Goal: Task Accomplishment & Management: Use online tool/utility

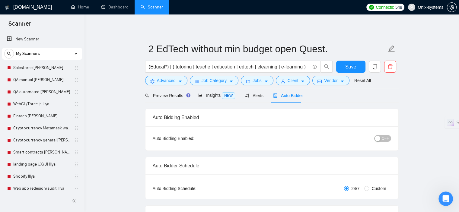
scroll to position [137, 0]
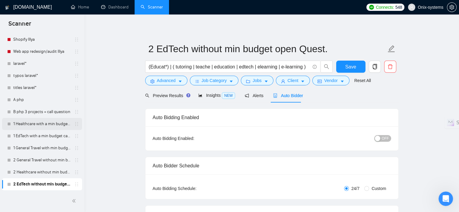
click at [16, 127] on link "1 Healthcare with a min budget call to act" at bounding box center [41, 124] width 57 height 12
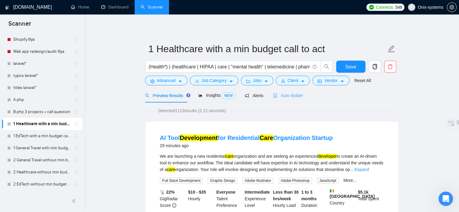
click at [275, 99] on div "Auto Bidder" at bounding box center [288, 95] width 30 height 14
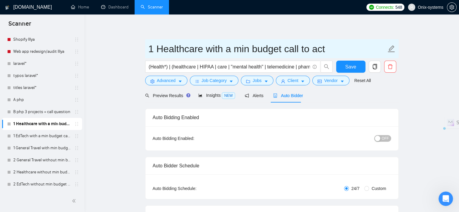
drag, startPoint x: 202, startPoint y: 48, endPoint x: 158, endPoint y: 48, distance: 44.1
click at [158, 48] on input "1 Healthcare with a min budget call to act" at bounding box center [268, 48] width 238 height 15
type input "1 Python with a min budget call to act"
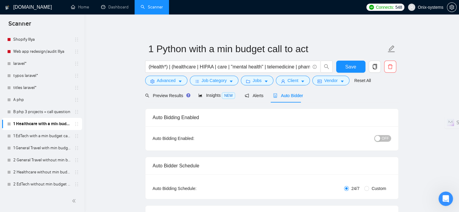
click at [176, 83] on button "Advanced" at bounding box center [166, 81] width 42 height 10
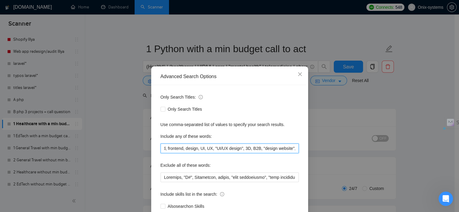
scroll to position [0, 489]
drag, startPoint x: 195, startPoint y: 150, endPoint x: 287, endPoint y: 156, distance: 91.9
click at [287, 156] on div "Only Search Titles: Only Search Titles Use comma-separated list of values to sp…" at bounding box center [229, 155] width 153 height 141
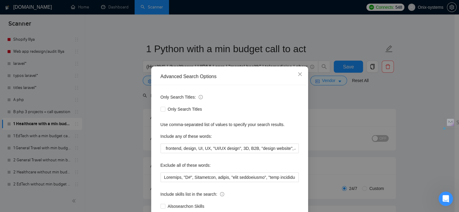
click at [342, 115] on div "Advanced Search Options Only Search Titles: Only Search Titles Use comma-separa…" at bounding box center [229, 106] width 459 height 212
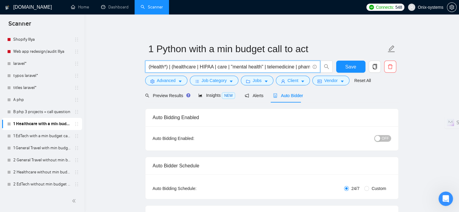
click at [245, 65] on input "(Health*) | (healthcare | HIPAA | care | "mental health" | telemedicine | pharm…" at bounding box center [229, 67] width 161 height 8
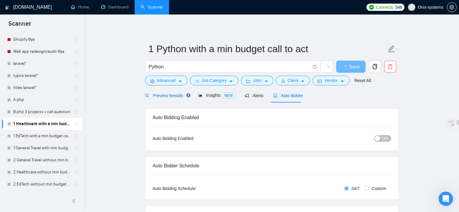
click at [170, 97] on span "Preview Results" at bounding box center [166, 95] width 43 height 5
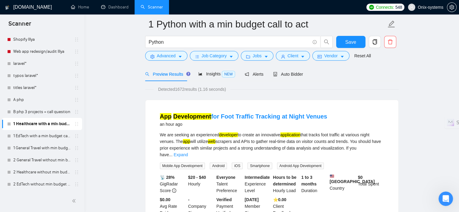
scroll to position [30, 0]
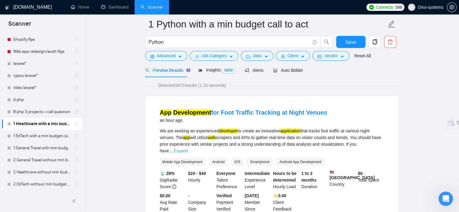
click at [188, 149] on link "Expand" at bounding box center [181, 151] width 14 height 5
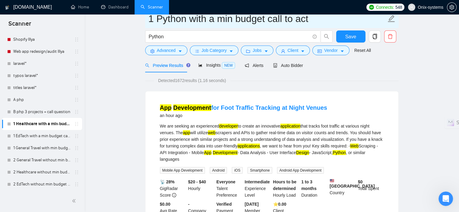
scroll to position [0, 0]
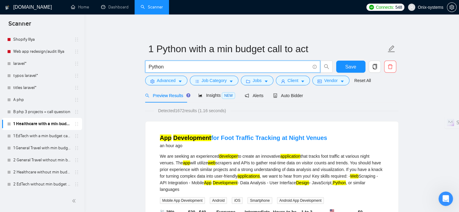
click at [208, 66] on input "Python" at bounding box center [229, 67] width 161 height 8
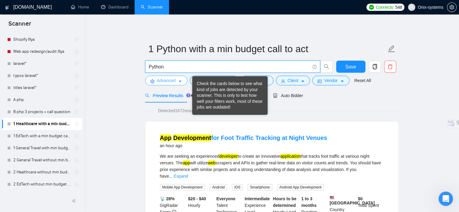
type input "Python"
click at [182, 82] on button "Advanced" at bounding box center [166, 81] width 42 height 10
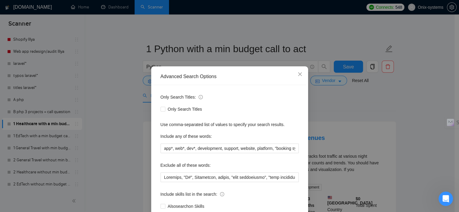
click at [211, 123] on div "Use comma-separated list of values to specify your search results." at bounding box center [230, 124] width 138 height 7
copy div "Use comma-separated list of values to specify your search results."
click at [202, 155] on div "Only Search Titles: Only Search Titles Use comma-separated list of values to sp…" at bounding box center [229, 155] width 153 height 141
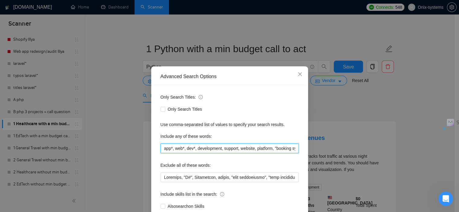
drag, startPoint x: 179, startPoint y: 152, endPoint x: 153, endPoint y: 153, distance: 25.4
click at [153, 153] on div "Only Search Titles: Only Search Titles Use comma-separated list of values to sp…" at bounding box center [229, 155] width 153 height 141
click at [228, 153] on div "Only Search Titles: Only Search Titles Use comma-separated list of values to sp…" at bounding box center [229, 155] width 153 height 141
drag, startPoint x: 275, startPoint y: 148, endPoint x: 264, endPoint y: 148, distance: 10.9
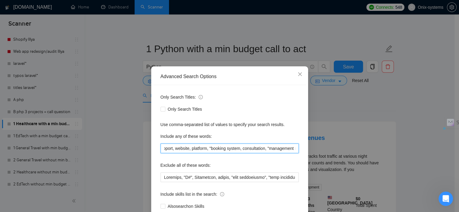
click at [284, 147] on input "app*, web*, dev*, development, support, website, platform, "booking system, con…" at bounding box center [230, 149] width 138 height 10
click at [240, 148] on input "app*, web*, dev*, development, support, website, platform, "booking system, con…" at bounding box center [230, 149] width 138 height 10
click at [241, 149] on input "app*, web*, dev*, development, support, website, platform, "booking system, con…" at bounding box center [230, 149] width 138 height 10
drag, startPoint x: 261, startPoint y: 149, endPoint x: 239, endPoint y: 148, distance: 21.7
click at [239, 148] on input "app*, web*, dev*, development, support, website, platform, "booking system, con…" at bounding box center [230, 149] width 138 height 10
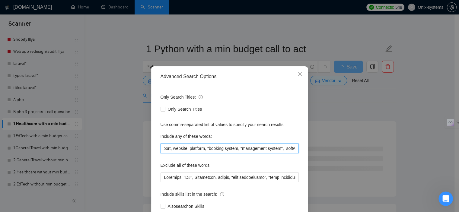
click at [238, 150] on input "app*, web*, dev*, development, support, website, platform, "booking system, "ma…" at bounding box center [230, 149] width 138 height 10
click at [236, 149] on input "app*, web*, dev*, development, support, website, platform, "booking system, "ma…" at bounding box center [230, 149] width 138 height 10
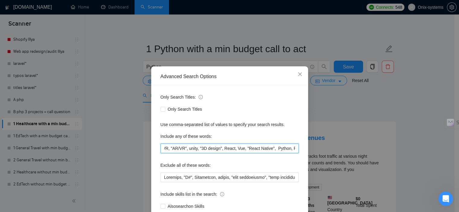
scroll to position [0, 611]
click at [211, 150] on input "app*, web*, dev*, development, support, website, platform, "booking system", "m…" at bounding box center [230, 149] width 138 height 10
drag, startPoint x: 210, startPoint y: 149, endPoint x: 258, endPoint y: 150, distance: 48.3
click at [258, 150] on input "app*, web*, dev*, development, support, website, platform, "booking system", "m…" at bounding box center [230, 149] width 138 height 10
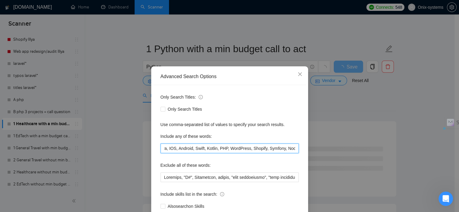
scroll to position [0, 710]
drag, startPoint x: 210, startPoint y: 149, endPoint x: 299, endPoint y: 149, distance: 88.8
click at [299, 149] on div "Only Search Titles: Only Search Titles Use comma-separated list of values to sp…" at bounding box center [229, 155] width 153 height 141
drag, startPoint x: 292, startPoint y: 148, endPoint x: 225, endPoint y: 151, distance: 67.1
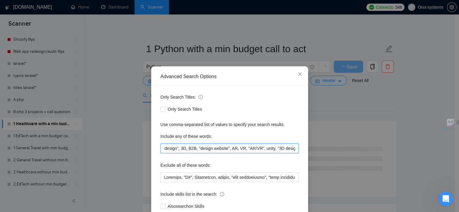
click at [225, 151] on input "app*, web*, dev*, development, support, website, platform, "booking system", "m…" at bounding box center [230, 149] width 138 height 10
drag, startPoint x: 294, startPoint y: 146, endPoint x: 185, endPoint y: 147, distance: 109.6
click at [185, 147] on input "app*, web*, dev*, development, support, website, platform, "booking system", "m…" at bounding box center [230, 149] width 138 height 10
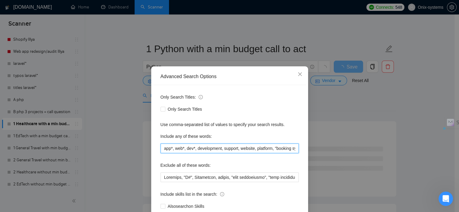
drag, startPoint x: 214, startPoint y: 146, endPoint x: 115, endPoint y: 156, distance: 98.9
click at [104, 151] on div "Advanced Search Options Only Search Titles: Only Search Titles Use comma-separa…" at bounding box center [229, 106] width 459 height 212
click at [177, 153] on input "app*, web*, dev*, development, support, website, platform, "booking system", "m…" at bounding box center [230, 149] width 138 height 10
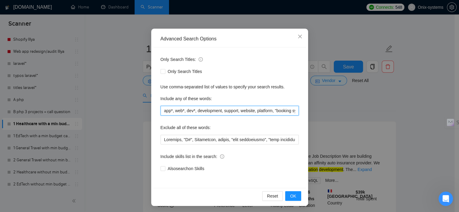
scroll to position [39, 0]
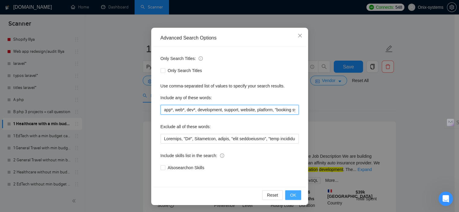
type input "app*, web*, dev*, development, support, website, platform, "booking system", "m…"
click at [292, 193] on span "OK" at bounding box center [293, 195] width 6 height 7
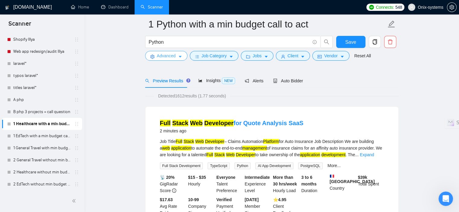
scroll to position [30, 0]
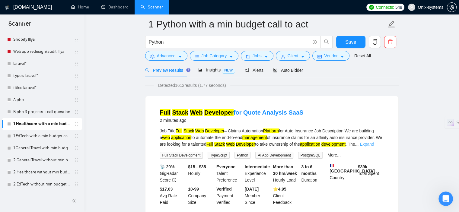
click at [374, 146] on link "Expand" at bounding box center [367, 144] width 14 height 5
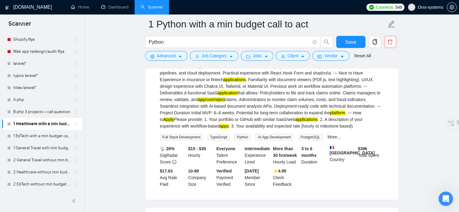
scroll to position [302, 0]
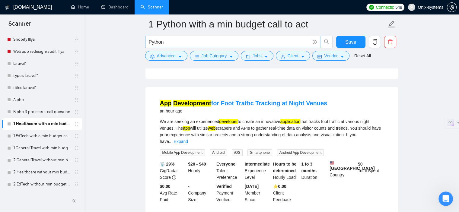
click at [176, 42] on input "Python" at bounding box center [229, 42] width 161 height 8
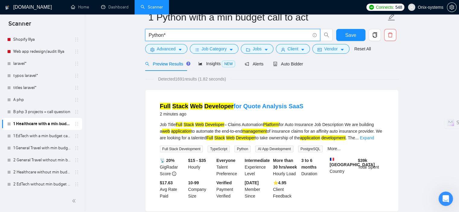
scroll to position [0, 0]
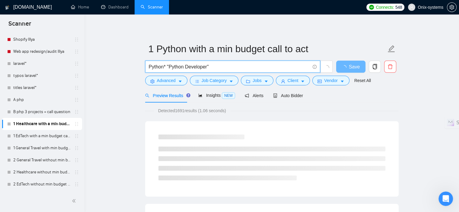
click at [166, 65] on input "Python* "Python Developer"" at bounding box center [229, 67] width 161 height 8
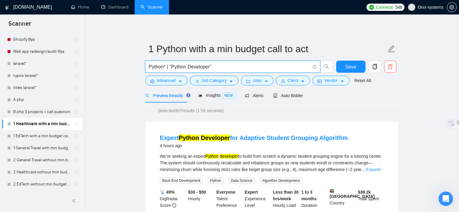
click at [234, 67] on input "Python* | "Python Developer"" at bounding box center [229, 67] width 161 height 8
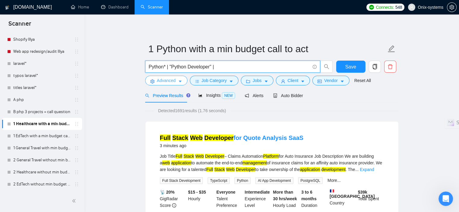
type input "Python* | "Python Developer" |"
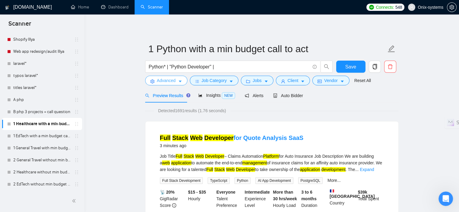
click at [170, 78] on span "Advanced" at bounding box center [166, 80] width 19 height 7
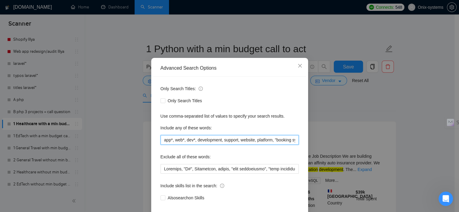
click at [193, 145] on input "app*, web*, dev*, development, support, website, platform, "booking system", "m…" at bounding box center [230, 140] width 138 height 10
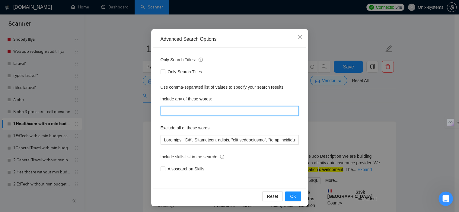
scroll to position [39, 0]
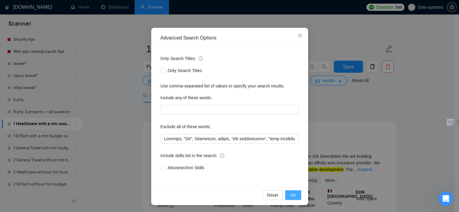
click at [288, 197] on button "OK" at bounding box center [293, 195] width 16 height 10
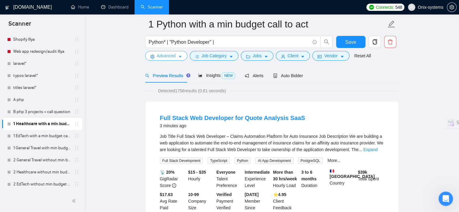
scroll to position [0, 0]
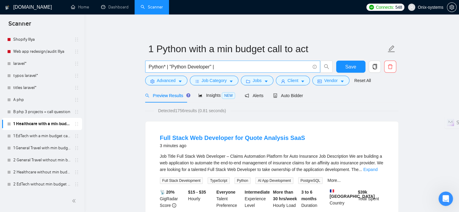
click at [236, 68] on input "Python* | "Python Developer" |" at bounding box center [229, 67] width 161 height 8
click at [216, 68] on input "Python* | "Python Developer" | Python Expert" at bounding box center [229, 67] width 161 height 8
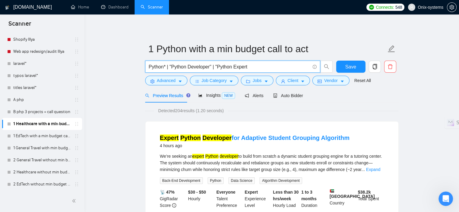
click at [257, 64] on input "Python* | "Python Developer" | "Python Expert" at bounding box center [229, 67] width 161 height 8
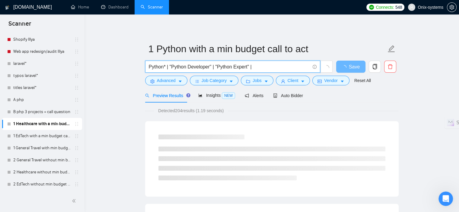
click at [150, 66] on input "Python* | "Python Developer" | "Python Expert" |" at bounding box center [229, 67] width 161 height 8
click at [149, 66] on input "Python* | "Python Developer" | "Python Expert" |" at bounding box center [229, 67] width 161 height 8
click at [167, 67] on input "(Python* | "Python Developer" | "Python Expert" |" at bounding box center [229, 67] width 161 height 8
click at [174, 67] on input "(Python*) | "Python Developer" | "Python Expert" |" at bounding box center [229, 67] width 161 height 8
click at [172, 68] on input "(Python*) | "Python Developer" | "Python Expert" |" at bounding box center [229, 67] width 161 height 8
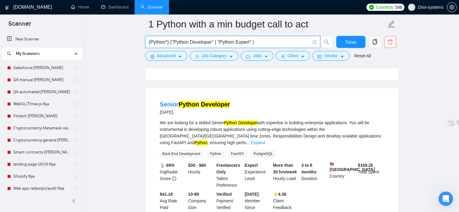
scroll to position [604, 0]
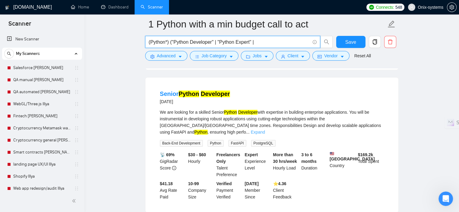
type input "(Python*) ("Python Developer" | "Python Expert" |"
click at [265, 130] on link "Expand" at bounding box center [258, 132] width 14 height 5
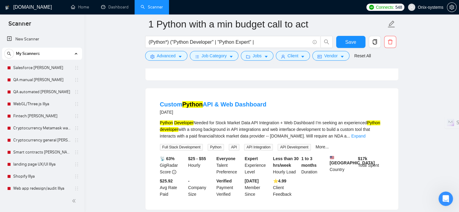
scroll to position [936, 0]
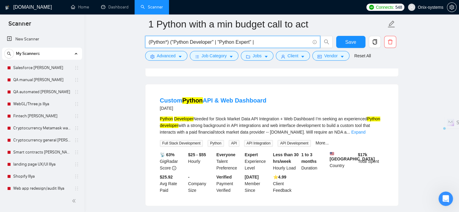
drag, startPoint x: 268, startPoint y: 40, endPoint x: 189, endPoint y: 42, distance: 79.1
click at [189, 42] on input "(Python*) ("Python Developer" | "Python Expert" |" at bounding box center [229, 42] width 161 height 8
click at [172, 58] on span "Advanced" at bounding box center [166, 56] width 19 height 7
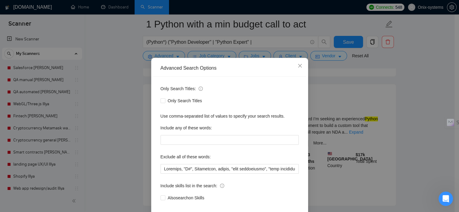
click at [181, 155] on div "Only Search Titles: Only Search Titles Use comma-separated list of values to sp…" at bounding box center [229, 147] width 153 height 141
click at [180, 145] on input "text" at bounding box center [230, 140] width 138 height 10
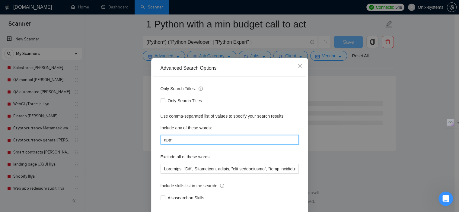
scroll to position [795, 0]
click at [171, 145] on input "app* platform*" at bounding box center [230, 140] width 138 height 10
click at [172, 145] on input "app* platform*" at bounding box center [230, 140] width 138 height 10
click at [170, 145] on input "app* platform*" at bounding box center [230, 140] width 138 height 10
click at [203, 145] on input "app*, platform*" at bounding box center [230, 140] width 138 height 10
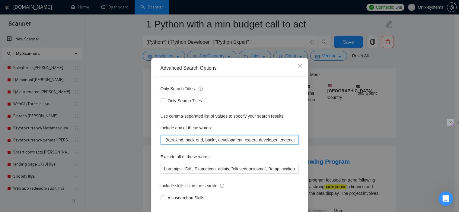
scroll to position [0, 110]
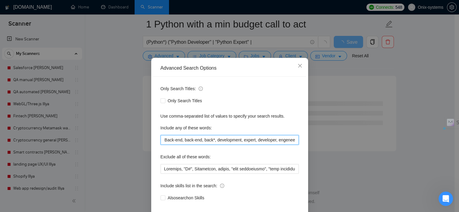
drag, startPoint x: 292, startPoint y: 148, endPoint x: 273, endPoint y: 147, distance: 19.0
click at [273, 145] on input "app*, platform*, web*, website, mobile, backend, Backend, Back-end, back-end, b…" at bounding box center [230, 140] width 138 height 10
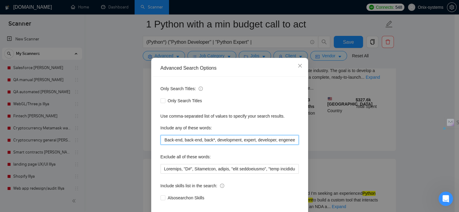
drag, startPoint x: 273, startPoint y: 145, endPoint x: 280, endPoint y: 147, distance: 7.6
click at [302, 145] on div "Only Search Titles: Only Search Titles Use comma-separated list of values to sp…" at bounding box center [229, 147] width 153 height 141
click at [282, 145] on input "app*, platform*, web*, website, mobile, backend, Backend, Back-end, back-end, b…" at bounding box center [230, 140] width 138 height 10
click at [296, 146] on div "Only Search Titles: Only Search Titles Use comma-separated list of values to sp…" at bounding box center [229, 147] width 153 height 141
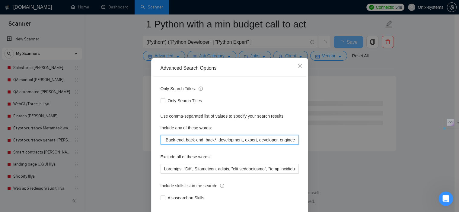
scroll to position [0, 0]
drag, startPoint x: 260, startPoint y: 146, endPoint x: 103, endPoint y: 151, distance: 157.6
click at [103, 151] on div "Advanced Search Options Only Search Titles: Only Search Titles Use comma-separa…" at bounding box center [229, 106] width 459 height 212
click at [212, 145] on input "app*, platform*, web*, website, mobile, backend, Backend, Back-end, back-end, b…" at bounding box center [230, 140] width 138 height 10
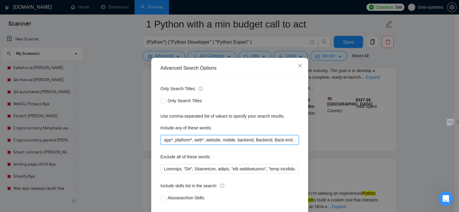
click at [252, 145] on input "app*, platform*, web*, website, mobile, backend, Backend, Back-end, back-end, b…" at bounding box center [230, 140] width 138 height 10
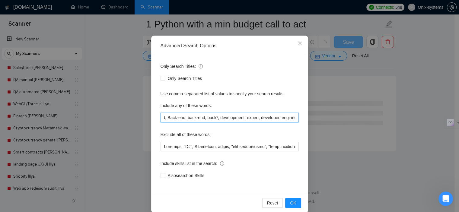
scroll to position [39, 0]
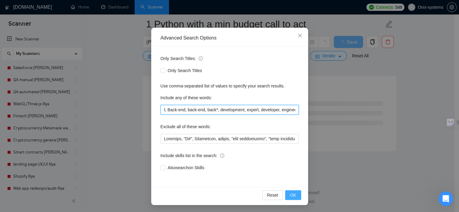
type input "app*, platform*, web*, website, mobile, backend, Backend, Back-end, back-end, b…"
click at [287, 197] on button "OK" at bounding box center [293, 195] width 16 height 10
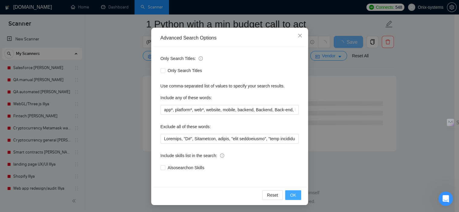
scroll to position [8, 0]
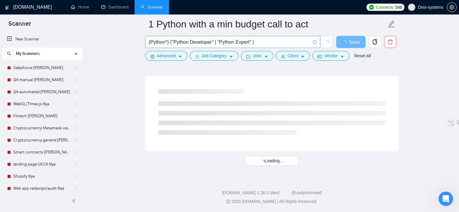
click at [258, 37] on span "(Python*) ("Python Developer" | "Python Expert" |" at bounding box center [232, 42] width 175 height 12
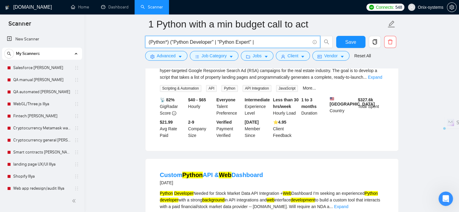
click at [260, 40] on input "(Python*) ("Python Developer" | "Python Expert" |" at bounding box center [229, 42] width 161 height 8
drag, startPoint x: 276, startPoint y: 45, endPoint x: 170, endPoint y: 41, distance: 106.0
click at [170, 41] on input "(Python*) ("Python Developer" | "Python Expert" |" at bounding box center [229, 42] width 161 height 8
type input "(Python*)"
click at [352, 41] on span "Save" at bounding box center [350, 42] width 11 height 8
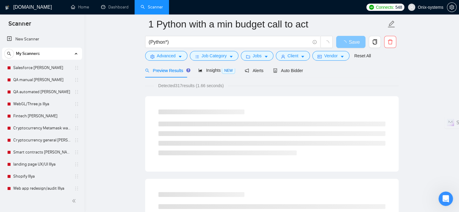
scroll to position [0, 0]
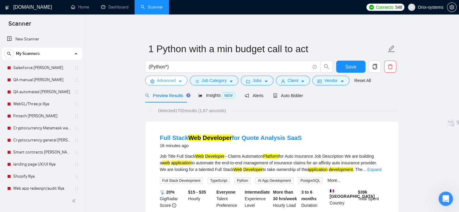
click at [166, 83] on span "Advanced" at bounding box center [166, 80] width 19 height 7
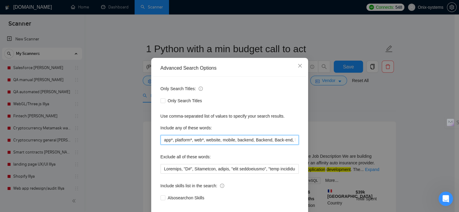
click at [235, 145] on input "app*, platform*, web*, website, mobile, backend, Backend, Back-end, back-end, b…" at bounding box center [230, 140] width 138 height 10
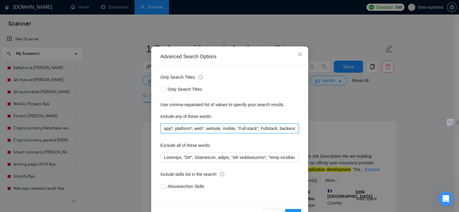
scroll to position [39, 0]
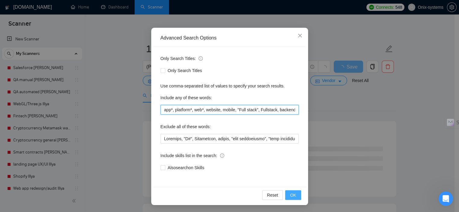
type input "app*, platform*, web*, website, mobile, "Full stack", Fullstack, backend, Backe…"
click at [291, 194] on span "OK" at bounding box center [293, 195] width 6 height 7
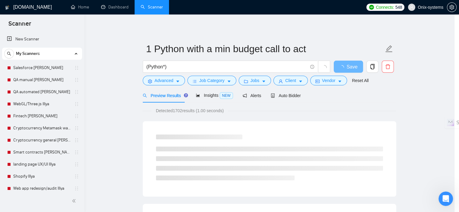
scroll to position [8, 0]
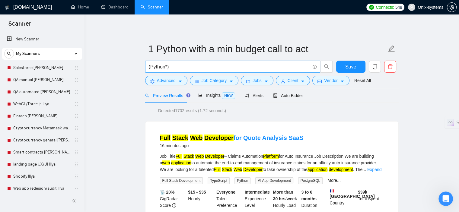
click at [176, 68] on input "(Python*)" at bounding box center [229, 67] width 161 height 8
click at [150, 67] on input "(Python*" at bounding box center [229, 67] width 161 height 8
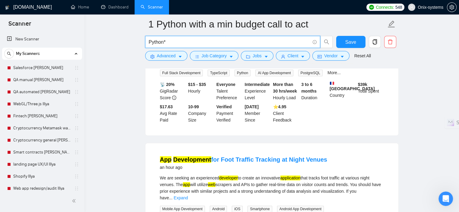
scroll to position [151, 0]
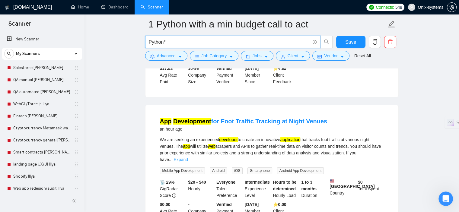
click at [188, 157] on link "Expand" at bounding box center [181, 159] width 14 height 5
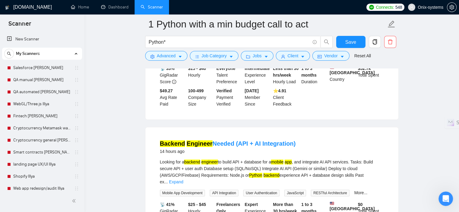
scroll to position [604, 0]
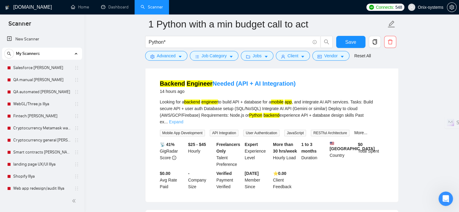
click at [183, 122] on link "Expand" at bounding box center [176, 122] width 14 height 5
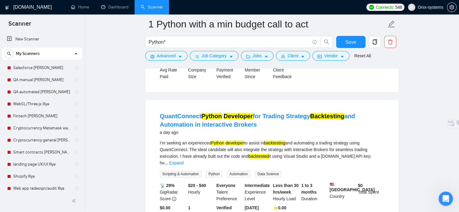
scroll to position [725, 0]
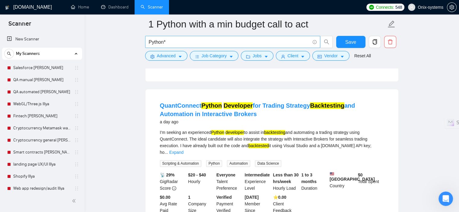
click at [188, 44] on input "Python*" at bounding box center [229, 42] width 161 height 8
paste input "Django"
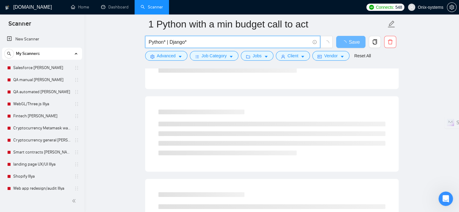
scroll to position [0, 0]
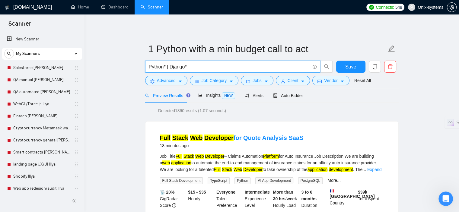
type input "Python* | Django*"
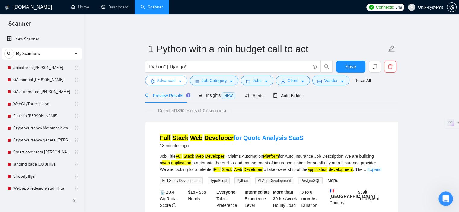
click at [165, 79] on span "Advanced" at bounding box center [166, 80] width 19 height 7
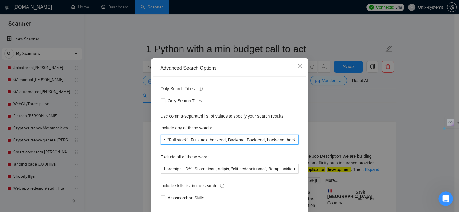
scroll to position [0, 148]
drag, startPoint x: 254, startPoint y: 148, endPoint x: 310, endPoint y: 149, distance: 55.9
click at [310, 149] on div "Advanced Search Options Only Search Titles: Only Search Titles Use comma-separa…" at bounding box center [229, 106] width 459 height 212
click at [292, 145] on input "app*, platform*, web*, website, mobile, "Full stack", Fullstack, backend, Backe…" at bounding box center [230, 140] width 138 height 10
click at [294, 145] on input "app*, platform*, web*, website, mobile, "Full stack", Fullstack, backend, Backe…" at bounding box center [230, 140] width 138 height 10
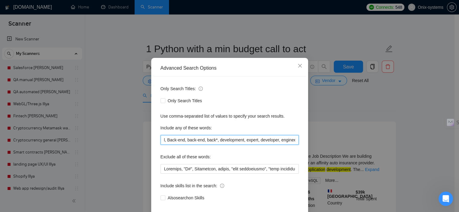
paste input "Flask, NumPy, Pandas, TensorFlow, PyTorch, "Scikit-Learn", Keras, OpenCV, NLTK,…"
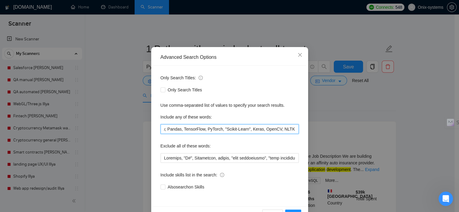
scroll to position [39, 0]
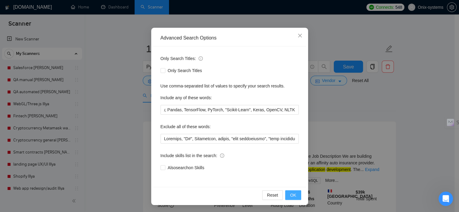
click at [291, 198] on span "OK" at bounding box center [293, 195] width 6 height 7
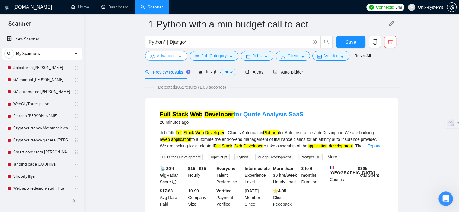
scroll to position [30, 0]
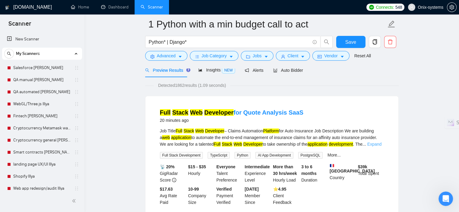
click at [379, 143] on link "Expand" at bounding box center [374, 144] width 14 height 5
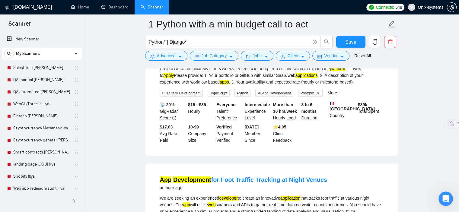
scroll to position [272, 0]
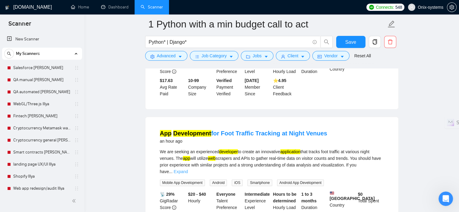
click at [188, 169] on link "Expand" at bounding box center [181, 171] width 14 height 5
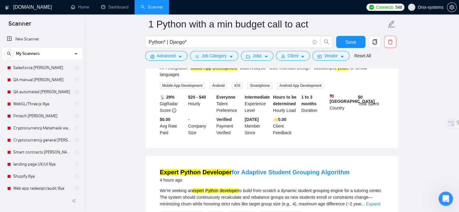
scroll to position [423, 0]
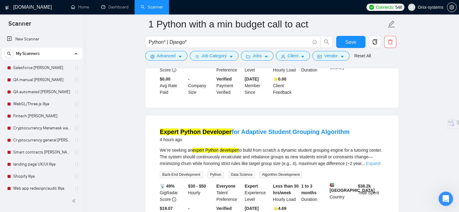
click at [380, 166] on link "Expand" at bounding box center [373, 163] width 14 height 5
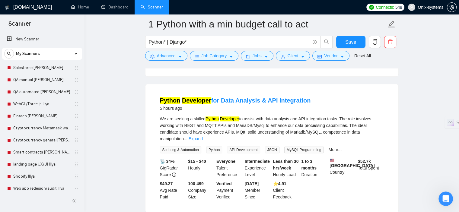
scroll to position [634, 0]
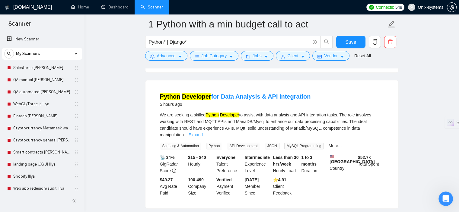
click at [203, 137] on link "Expand" at bounding box center [196, 135] width 14 height 5
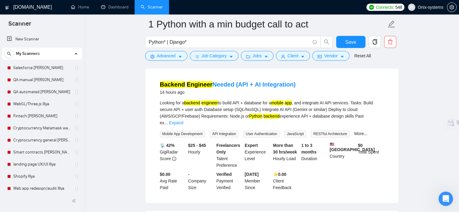
scroll to position [785, 0]
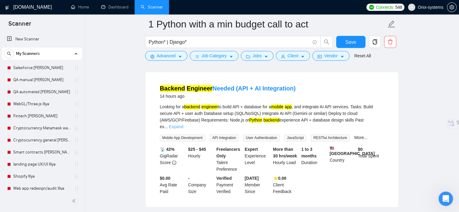
click at [183, 125] on link "Expand" at bounding box center [176, 126] width 14 height 5
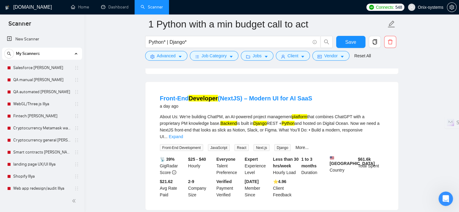
scroll to position [1208, 0]
click at [183, 134] on link "Expand" at bounding box center [176, 136] width 14 height 5
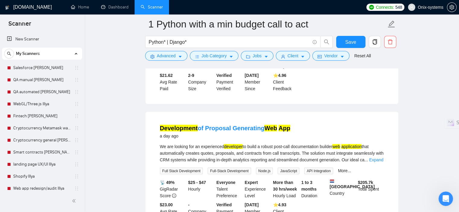
scroll to position [1359, 0]
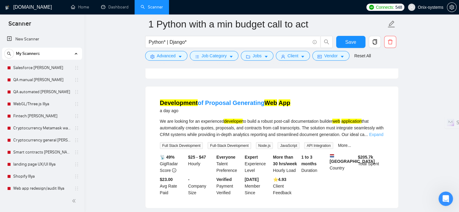
click at [377, 134] on link "Expand" at bounding box center [376, 134] width 14 height 5
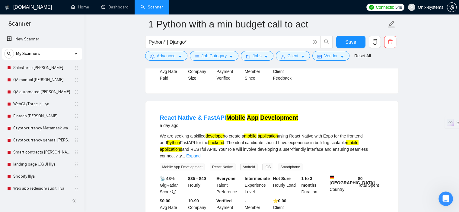
scroll to position [1540, 0]
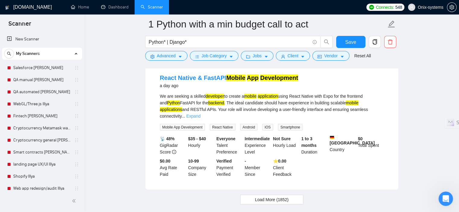
click at [200, 114] on link "Expand" at bounding box center [193, 116] width 14 height 5
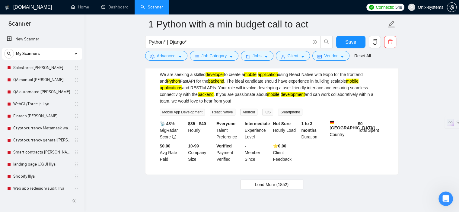
scroll to position [1586, 0]
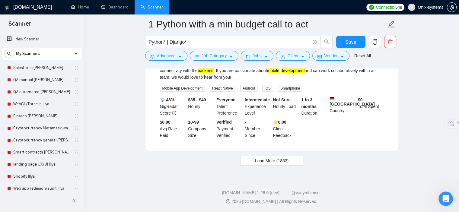
click at [258, 165] on button "Load More (1852)" at bounding box center [271, 161] width 63 height 10
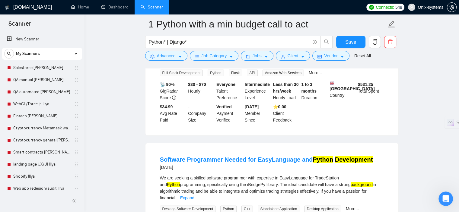
scroll to position [1767, 0]
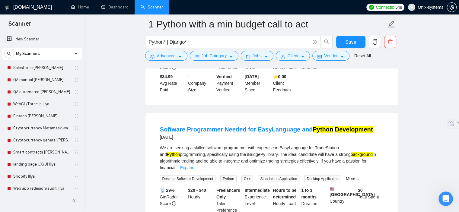
click at [194, 165] on link "Expand" at bounding box center [187, 167] width 14 height 5
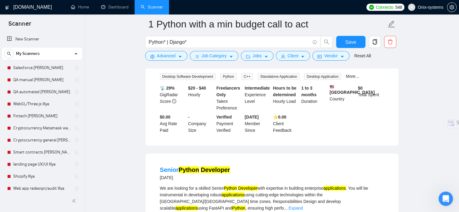
scroll to position [1918, 0]
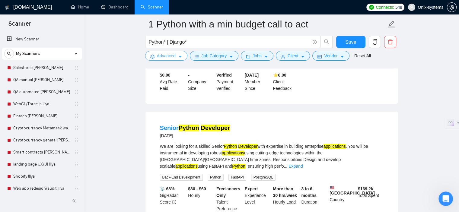
click at [173, 56] on span "Advanced" at bounding box center [166, 56] width 19 height 7
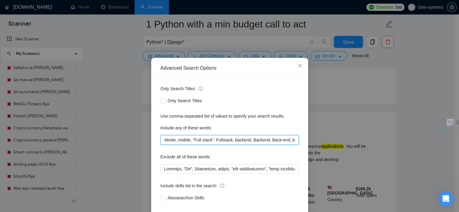
drag, startPoint x: 266, startPoint y: 152, endPoint x: 291, endPoint y: 153, distance: 25.1
click at [291, 145] on input "app*, platform*, web*, website, mobile, "Full stack", Fullstack, backend, Backe…" at bounding box center [230, 140] width 138 height 10
click at [269, 145] on input "app*, platform*, web*, website, mobile, "Full stack", Fullstack, backend, Backe…" at bounding box center [230, 140] width 138 height 10
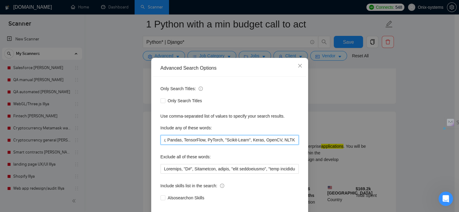
click at [290, 145] on input "app*, platform*, web*, website, mobile, "Full stack", Fullstack, backend, Backe…" at bounding box center [230, 140] width 138 height 10
click at [293, 145] on input "app*, platform*, web*, website, mobile, "Full stack", Fullstack, backend, Backe…" at bounding box center [230, 140] width 138 height 10
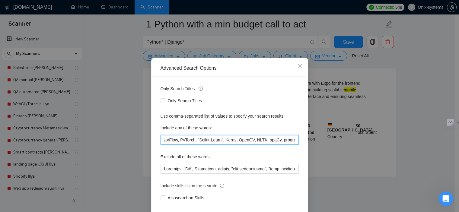
scroll to position [795, 0]
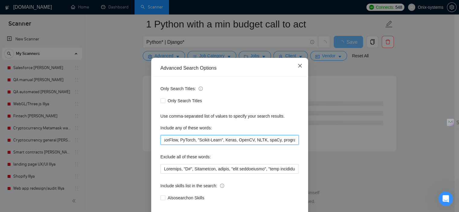
type input "app*, platform*, web*, website, mobile, "Full stack", Fullstack, backend, Backe…"
click at [298, 68] on icon "close" at bounding box center [300, 65] width 5 height 5
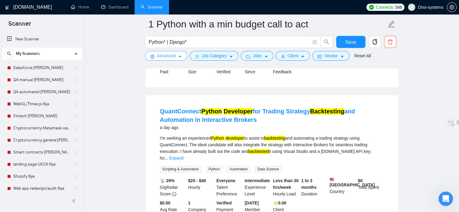
scroll to position [704, 0]
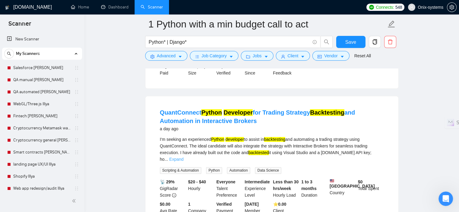
click at [184, 157] on link "Expand" at bounding box center [176, 159] width 14 height 5
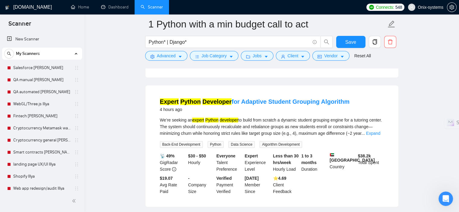
scroll to position [0, 0]
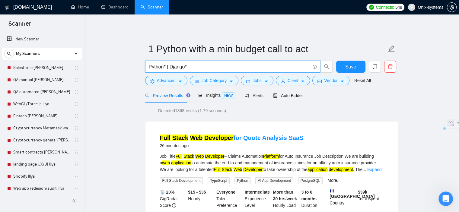
drag, startPoint x: 200, startPoint y: 65, endPoint x: 164, endPoint y: 64, distance: 35.9
click at [164, 64] on input "Python* | Django*" at bounding box center [229, 67] width 161 height 8
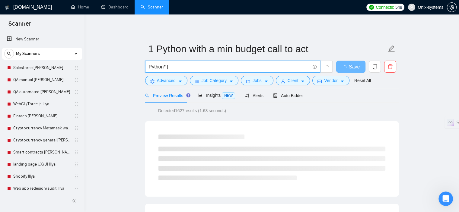
paste input "Flask, NumPy, Pandas, TensorFlow, PyTorch, "Scikit-Learn", Keras, OpenCV, NLTK,…"
type input "Python* | Flask, NumPy, Pandas, TensorFlow, PyTorch, "Scikit-Learn", Keras, Ope…"
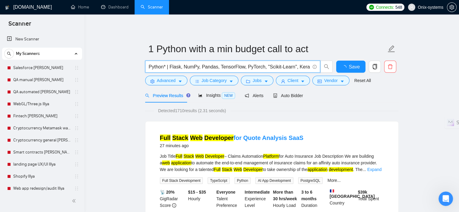
scroll to position [0, 43]
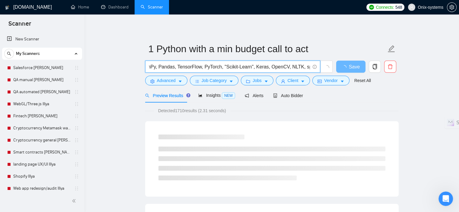
click at [199, 67] on input "Python* | Flask, NumPy, Pandas, TensorFlow, PyTorch, "Scikit-Learn", Keras, Ope…" at bounding box center [229, 67] width 161 height 8
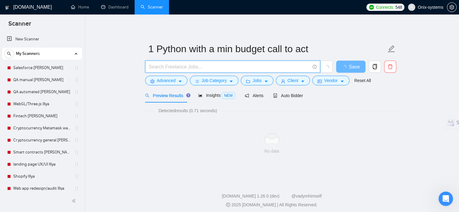
scroll to position [0, 0]
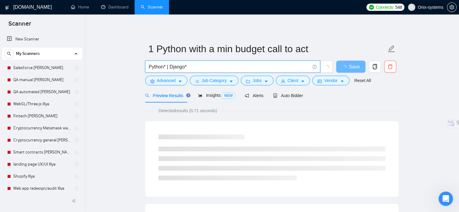
type input "Python* | Django*"
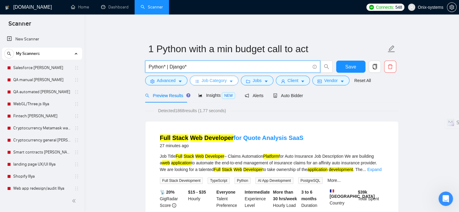
click at [233, 80] on button "Job Category" at bounding box center [214, 81] width 49 height 10
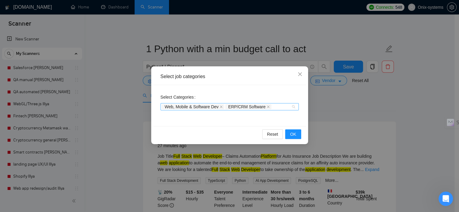
click at [294, 107] on div "Web, Mobile & Software Dev ERP/CRM Software" at bounding box center [230, 106] width 138 height 7
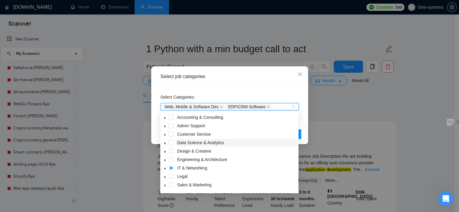
scroll to position [24, 0]
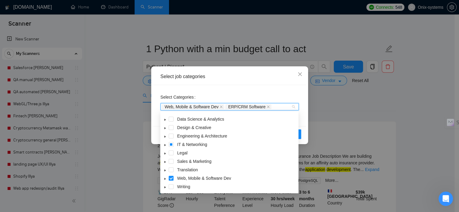
click at [164, 144] on icon "caret-down" at bounding box center [165, 145] width 3 height 3
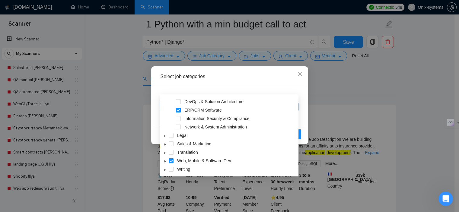
scroll to position [30, 0]
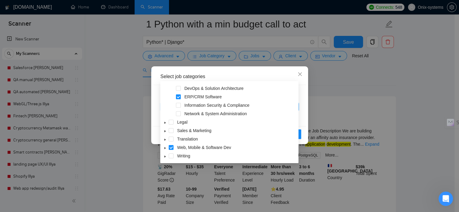
click at [165, 130] on icon "caret-down" at bounding box center [165, 131] width 3 height 3
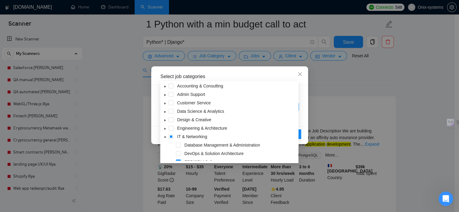
scroll to position [0, 0]
click at [297, 71] on span "Close" at bounding box center [300, 74] width 16 height 16
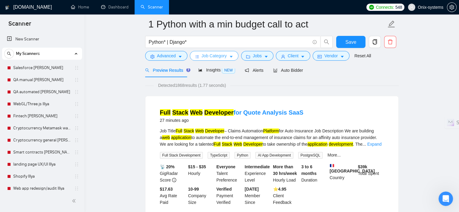
click at [226, 58] on button "Job Category" at bounding box center [214, 56] width 49 height 10
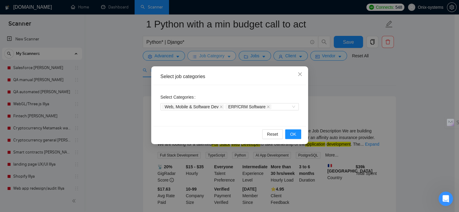
click at [226, 58] on div "Select job categories Select Categories Web, Mobile & Software Dev ERP/CRM Soft…" at bounding box center [229, 106] width 459 height 212
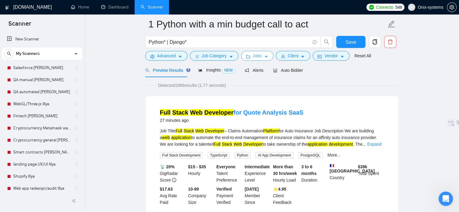
click at [248, 57] on icon "folder" at bounding box center [248, 57] width 4 height 4
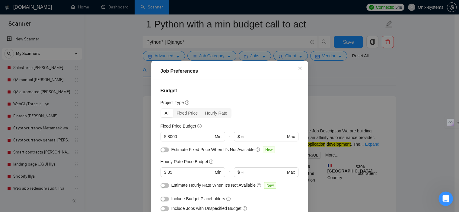
scroll to position [30, 0]
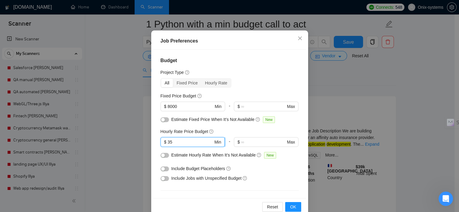
click at [177, 142] on input "35" at bounding box center [191, 142] width 46 height 7
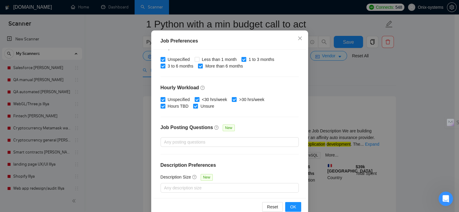
scroll to position [192, 0]
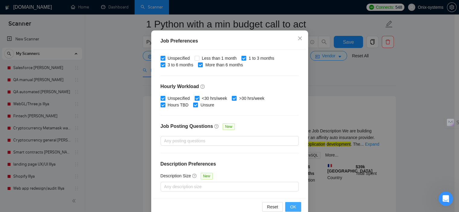
type input "30"
click at [290, 204] on span "OK" at bounding box center [293, 207] width 6 height 7
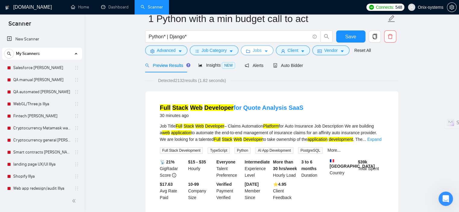
scroll to position [0, 0]
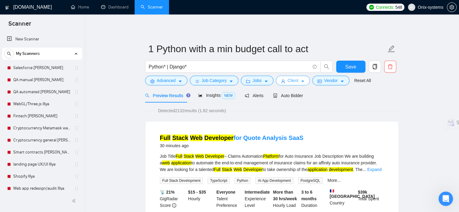
click at [301, 83] on icon "caret-down" at bounding box center [303, 81] width 4 height 4
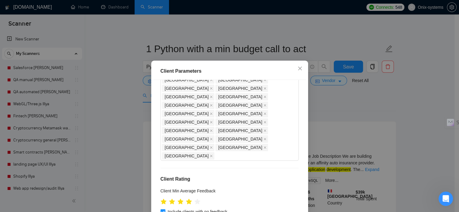
scroll to position [332, 0]
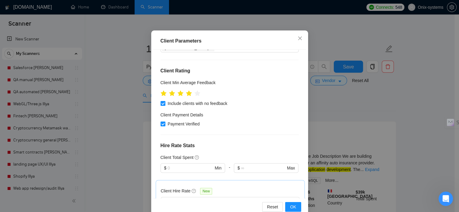
scroll to position [43, 0]
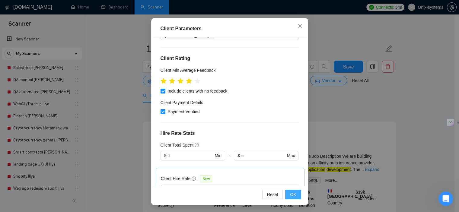
click at [287, 194] on button "OK" at bounding box center [293, 195] width 16 height 10
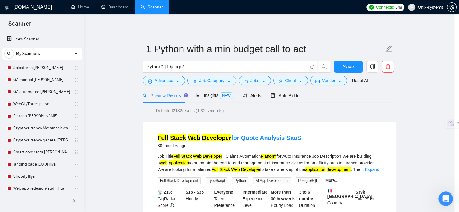
scroll to position [18, 0]
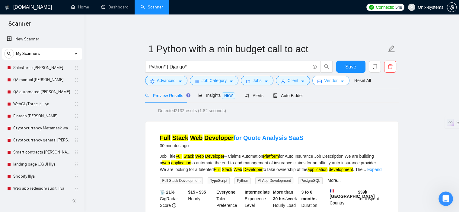
click at [315, 82] on button "Vendor" at bounding box center [330, 81] width 37 height 10
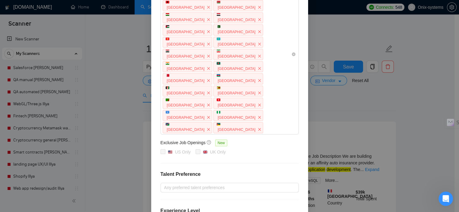
scroll to position [142, 0]
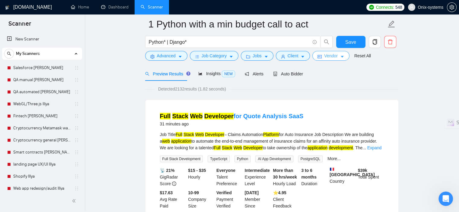
scroll to position [60, 0]
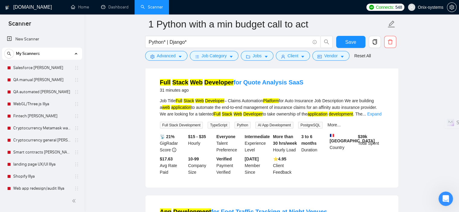
click at [376, 112] on link "Expand" at bounding box center [374, 114] width 14 height 5
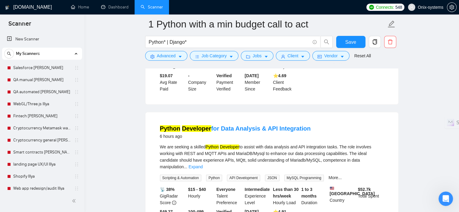
scroll to position [543, 0]
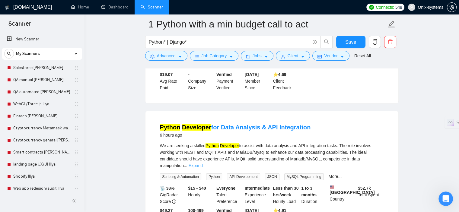
click at [203, 163] on link "Expand" at bounding box center [196, 165] width 14 height 5
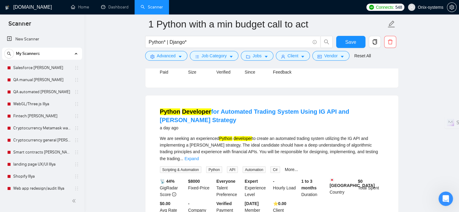
scroll to position [996, 0]
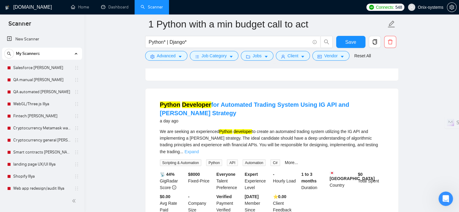
click at [199, 149] on link "Expand" at bounding box center [191, 151] width 14 height 5
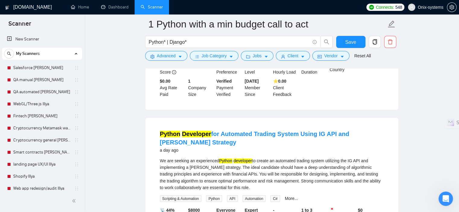
scroll to position [966, 0]
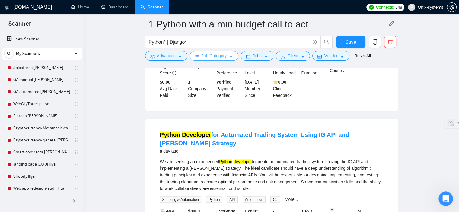
click at [211, 58] on span "Job Category" at bounding box center [214, 56] width 25 height 7
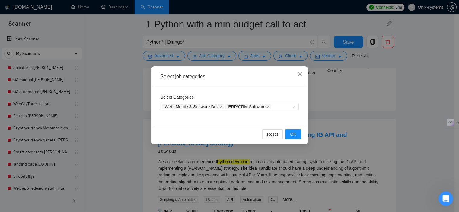
click at [249, 55] on div "Select job categories Select Categories Web, Mobile & Software Dev ERP/CRM Soft…" at bounding box center [229, 106] width 459 height 212
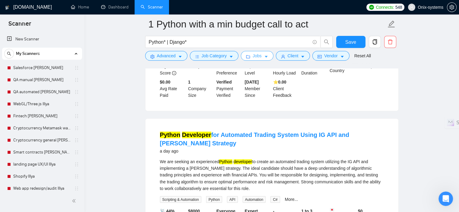
click at [249, 55] on button "Jobs" at bounding box center [257, 56] width 33 height 10
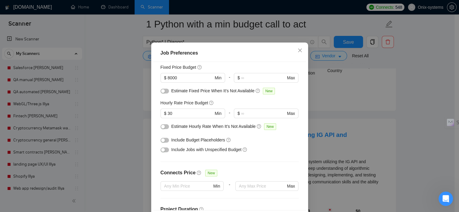
scroll to position [0, 0]
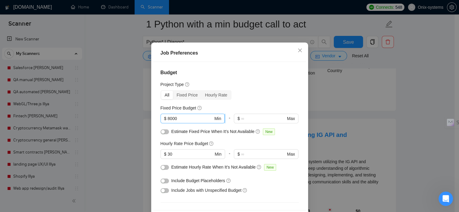
drag, startPoint x: 181, startPoint y: 133, endPoint x: 174, endPoint y: 135, distance: 7.6
click at [174, 123] on span "$ 8000 Min" at bounding box center [193, 119] width 64 height 10
drag, startPoint x: 178, startPoint y: 137, endPoint x: 165, endPoint y: 139, distance: 12.2
click at [168, 122] on input "8000" at bounding box center [191, 118] width 46 height 7
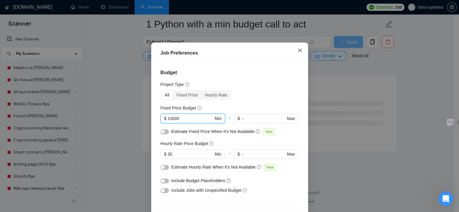
type input "10000"
click at [301, 59] on span "Close" at bounding box center [300, 51] width 16 height 16
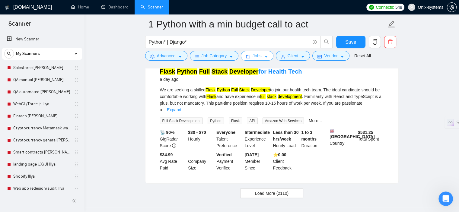
scroll to position [1303, 0]
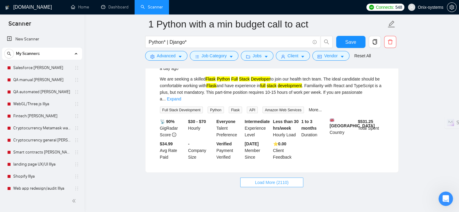
click at [254, 178] on button "Load More (2110)" at bounding box center [271, 183] width 63 height 10
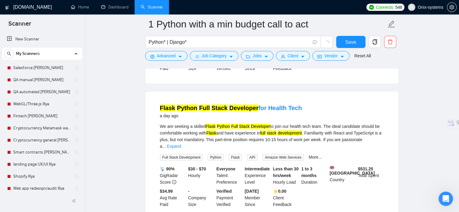
scroll to position [1242, 0]
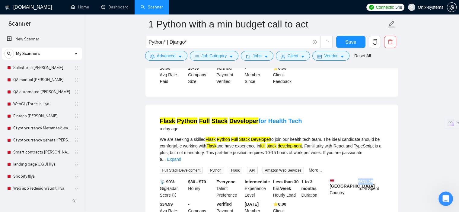
drag, startPoint x: 357, startPoint y: 155, endPoint x: 378, endPoint y: 156, distance: 20.2
click at [378, 179] on div "$ 531.25 Total Spent" at bounding box center [371, 189] width 28 height 20
click at [181, 157] on link "Expand" at bounding box center [174, 159] width 14 height 5
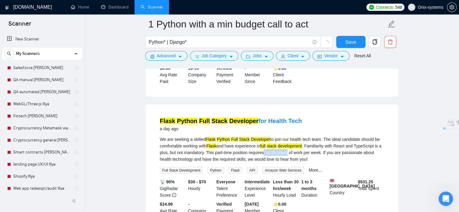
drag, startPoint x: 266, startPoint y: 134, endPoint x: 289, endPoint y: 135, distance: 23.3
click at [289, 136] on div "We are seeking a skilled Flask Python Full Stack Developer to join our health t…" at bounding box center [272, 149] width 224 height 27
copy div "10-15 hours"
click at [173, 55] on span "Advanced" at bounding box center [166, 56] width 19 height 7
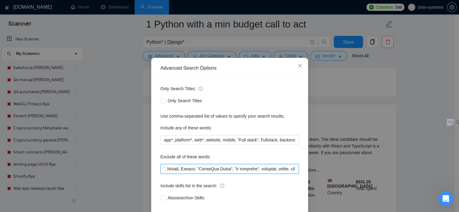
scroll to position [0, 0]
drag, startPoint x: 241, startPoint y: 178, endPoint x: 111, endPoint y: 201, distance: 131.5
click at [100, 200] on div "Advanced Search Options Only Search Titles: Only Search Titles Use comma-separa…" at bounding box center [229, 106] width 459 height 212
click at [161, 174] on input "text" at bounding box center [230, 169] width 138 height 10
paste input "10-15 hours"
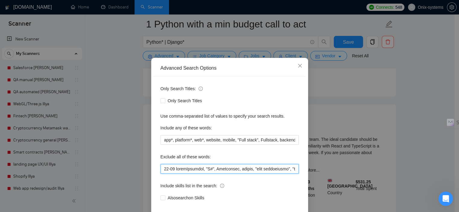
scroll to position [795, 0]
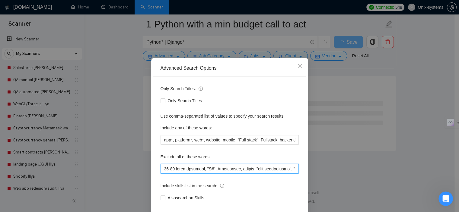
click at [165, 174] on input "text" at bounding box center [230, 169] width 138 height 10
click at [164, 174] on input "text" at bounding box center [230, 169] width 138 height 10
click at [163, 174] on input "text" at bounding box center [230, 169] width 138 height 10
click at [187, 174] on input "text" at bounding box center [230, 169] width 138 height 10
click at [190, 174] on input "text" at bounding box center [230, 169] width 138 height 10
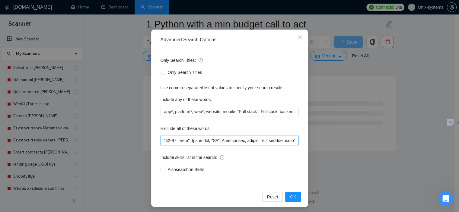
scroll to position [39, 0]
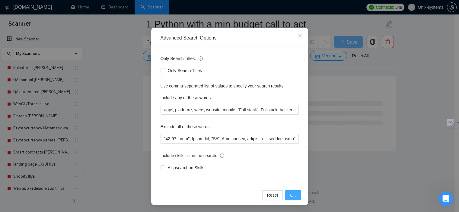
click at [291, 197] on span "OK" at bounding box center [293, 195] width 6 height 7
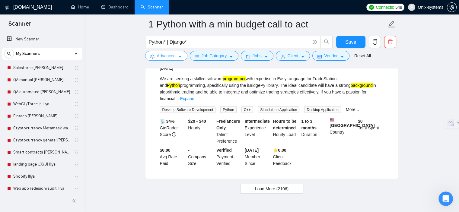
scroll to position [1305, 0]
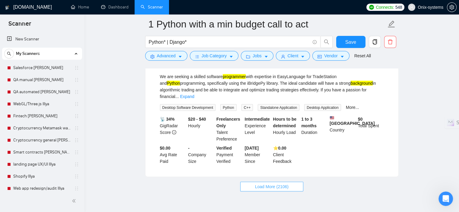
click at [280, 184] on span "Load More (2106)" at bounding box center [272, 187] width 34 height 7
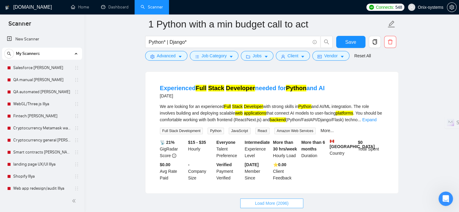
scroll to position [2632, 0]
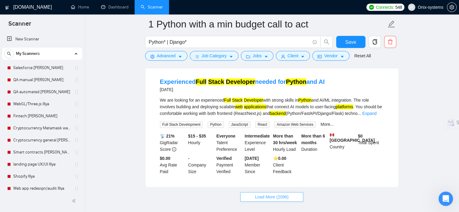
click at [256, 194] on span "Load More (2096)" at bounding box center [272, 197] width 34 height 7
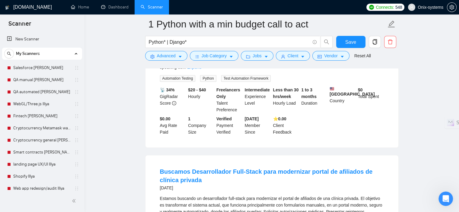
scroll to position [2964, 0]
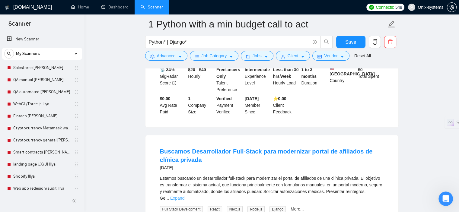
click at [184, 196] on link "Expand" at bounding box center [177, 198] width 14 height 5
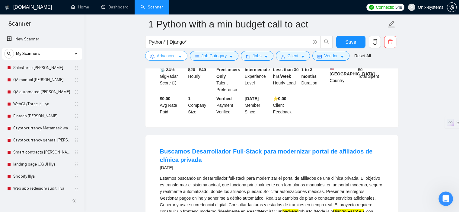
click at [165, 59] on span "Advanced" at bounding box center [166, 56] width 19 height 7
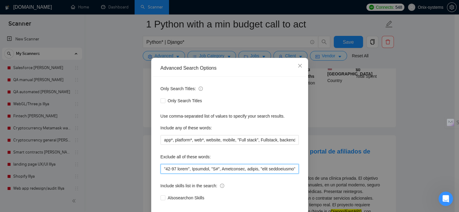
click at [161, 174] on input "text" at bounding box center [230, 169] width 138 height 10
paste input "Full-Stack para"
click at [161, 174] on input "text" at bounding box center [230, 169] width 138 height 10
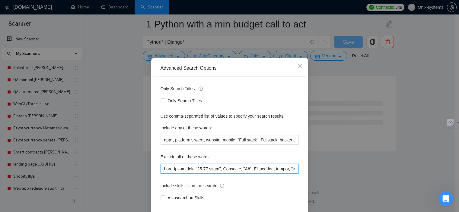
scroll to position [2449, 0]
click at [192, 174] on input "text" at bounding box center [230, 169] width 138 height 10
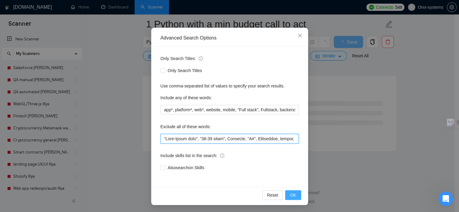
type input ""Full-Stack para", "10-15 hours", Salutare, "C#", Salesforce, bubble, "only fre…"
click at [290, 192] on span "OK" at bounding box center [293, 195] width 6 height 7
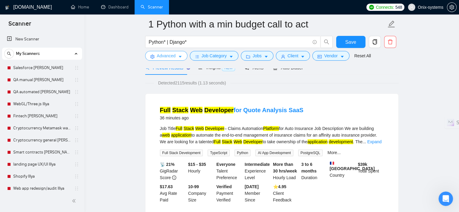
scroll to position [29, 0]
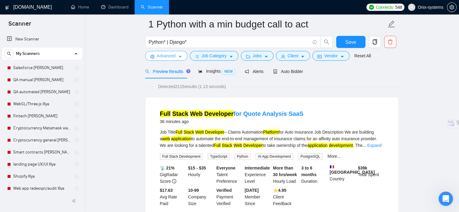
click at [160, 56] on span "Advanced" at bounding box center [166, 56] width 19 height 7
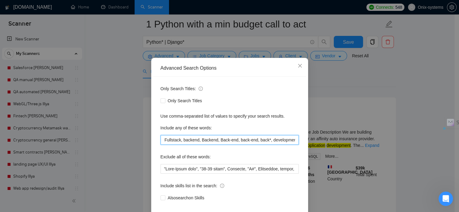
scroll to position [0, 338]
drag, startPoint x: 237, startPoint y: 147, endPoint x: 313, endPoint y: 146, distance: 75.5
click at [313, 146] on div "Advanced Search Options Only Search Titles: Only Search Titles Use comma-separa…" at bounding box center [229, 106] width 459 height 212
click at [293, 145] on input "app*, platform*, web*, website, mobile, "Full stack", Fullstack, backend, Backe…" at bounding box center [230, 140] width 138 height 10
drag, startPoint x: 293, startPoint y: 149, endPoint x: 283, endPoint y: 149, distance: 10.6
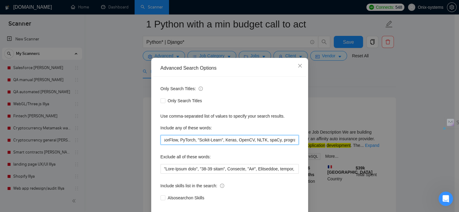
click at [283, 145] on input "app*, platform*, web*, website, mobile, "Full stack", Fullstack, backend, Backe…" at bounding box center [230, 140] width 138 height 10
click at [296, 145] on input "app*, platform*, web*, website, mobile, "Full stack", Fullstack, backend, Backe…" at bounding box center [230, 140] width 138 height 10
paste input "API Integration"
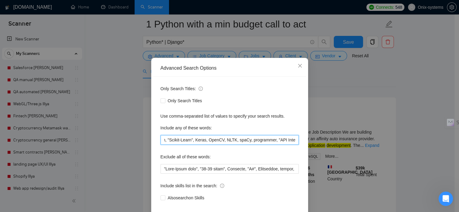
click at [261, 145] on input "app*, platform*, web*, website, mobile, "Full stack", Fullstack, backend, Backe…" at bounding box center [230, 140] width 138 height 10
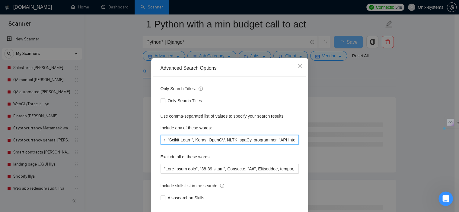
drag, startPoint x: 261, startPoint y: 149, endPoint x: 257, endPoint y: 149, distance: 3.6
click at [261, 145] on input "app*, platform*, web*, website, mobile, "Full stack", Fullstack, backend, Backe…" at bounding box center [230, 140] width 138 height 10
click at [239, 145] on input "app*, platform*, web*, website, mobile, "Full stack", Fullstack, backend, Backe…" at bounding box center [230, 140] width 138 height 10
drag, startPoint x: 238, startPoint y: 149, endPoint x: 261, endPoint y: 149, distance: 23.0
click at [261, 145] on input "app*, platform*, web*, website, mobile, "Full stack", Fullstack, backend, Backe…" at bounding box center [230, 140] width 138 height 10
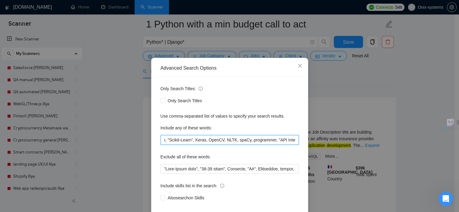
type input "app*, platform*, web*, website, mobile, "Full stack", Fullstack, backend, Backe…"
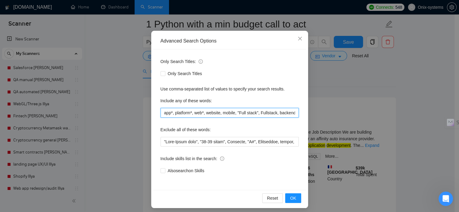
scroll to position [39, 0]
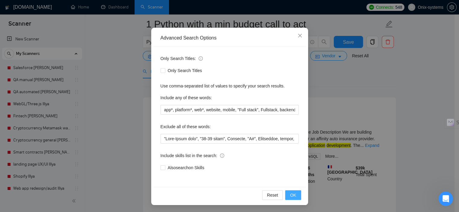
click at [292, 193] on span "OK" at bounding box center [293, 195] width 6 height 7
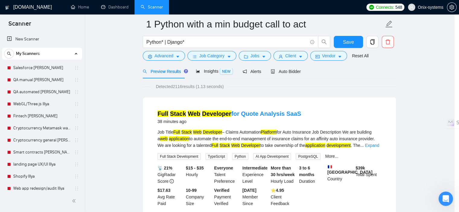
scroll to position [8, 0]
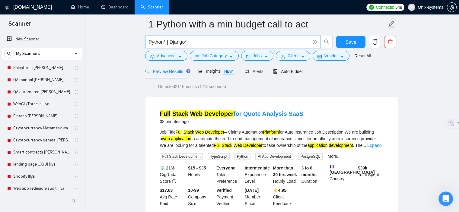
click at [238, 43] on input "Python* | Django*" at bounding box center [229, 42] width 161 height 8
paste input "PYTHON"
type input "Python* | Django* | PYTHON*"
click at [163, 53] on span "Advanced" at bounding box center [166, 56] width 19 height 7
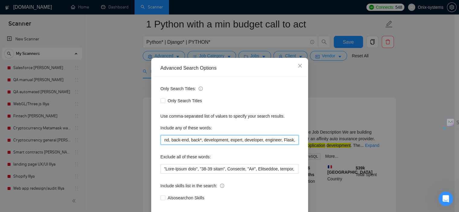
scroll to position [0, 370]
drag, startPoint x: 232, startPoint y: 149, endPoint x: 333, endPoint y: 148, distance: 101.1
click at [333, 148] on div "Advanced Search Options Only Search Titles: Only Search Titles Use comma-separa…" at bounding box center [229, 106] width 459 height 212
click at [293, 145] on input "app*, platform*, web*, website, mobile, "Full stack", Fullstack, backend, Backe…" at bounding box center [230, 140] width 138 height 10
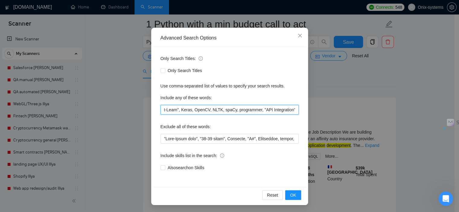
scroll to position [0, 387]
drag, startPoint x: 222, startPoint y: 108, endPoint x: 301, endPoint y: 108, distance: 78.8
click at [301, 108] on div "Only Search Titles: Only Search Titles Use comma-separated list of values to sp…" at bounding box center [229, 116] width 153 height 141
click at [293, 109] on input "app*, platform*, web*, website, mobile, "Full stack", Fullstack, backend, Backe…" at bounding box center [230, 110] width 138 height 10
paste input "Software"
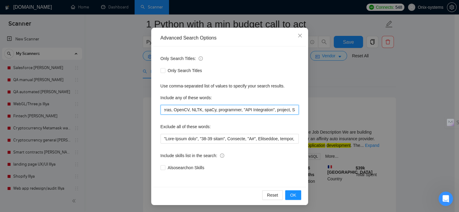
scroll to position [0, 405]
type input "app*, platform*, web*, website, mobile, "Full stack", Fullstack, backend, Backe…"
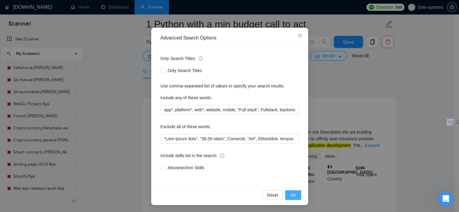
click at [292, 194] on span "OK" at bounding box center [293, 195] width 6 height 7
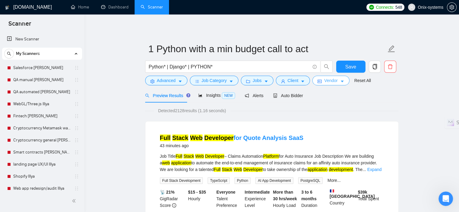
click at [344, 79] on button "Vendor" at bounding box center [330, 81] width 37 height 10
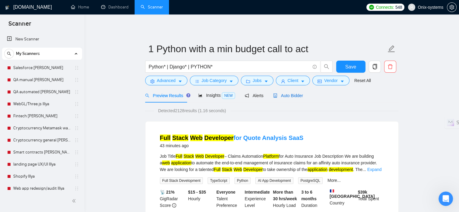
click at [280, 93] on span "Auto Bidder" at bounding box center [288, 95] width 30 height 5
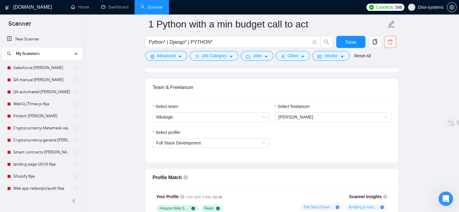
scroll to position [332, 0]
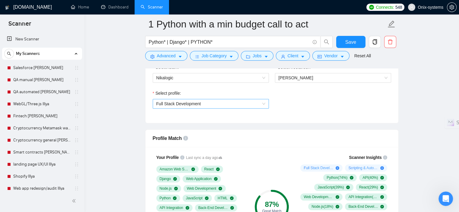
click at [238, 106] on span "Full Stack Development" at bounding box center [210, 103] width 109 height 9
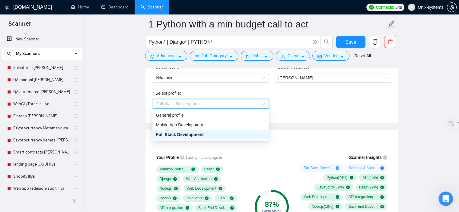
click at [238, 105] on span "Full Stack Development" at bounding box center [210, 103] width 109 height 9
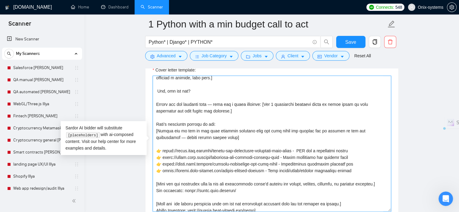
scroll to position [0, 0]
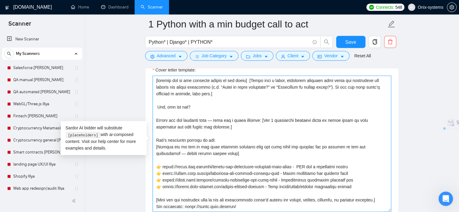
drag, startPoint x: 184, startPoint y: 201, endPoint x: 152, endPoint y: 78, distance: 127.1
click at [152, 78] on div "Cover letter template:" at bounding box center [272, 142] width 253 height 167
click at [263, 99] on textarea "Cover letter template:" at bounding box center [272, 144] width 238 height 136
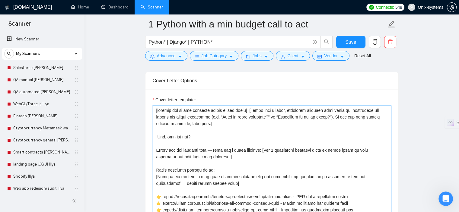
scroll to position [694, 0]
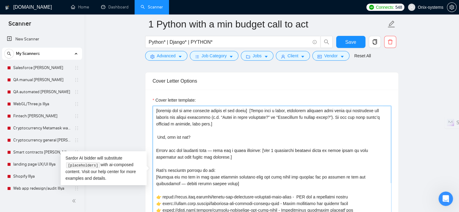
click at [217, 125] on textarea "Cover letter template:" at bounding box center [272, 174] width 238 height 136
drag, startPoint x: 192, startPoint y: 139, endPoint x: 150, endPoint y: 111, distance: 50.5
click at [150, 111] on div "Cover letter template:" at bounding box center [272, 173] width 253 height 167
paste textarea "[Start with a short, emotional sentence that shows you understand the client’s …"
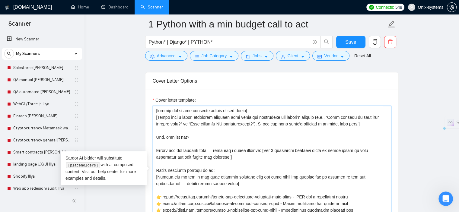
drag, startPoint x: 245, startPoint y: 158, endPoint x: 157, endPoint y: 150, distance: 88.5
click at [157, 150] on textarea "Cover letter template:" at bounding box center [272, 174] width 238 height 136
paste textarea
click at [274, 161] on textarea "Cover letter template:" at bounding box center [272, 174] width 238 height 136
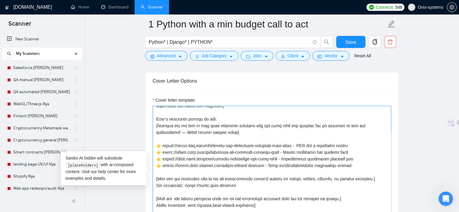
scroll to position [60, 0]
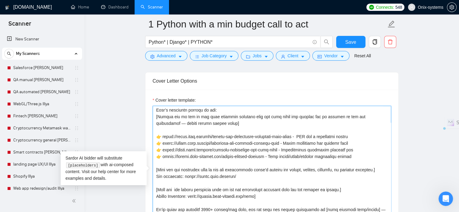
drag, startPoint x: 361, startPoint y: 157, endPoint x: 154, endPoint y: 135, distance: 207.9
click at [154, 135] on textarea "Cover letter template:" at bounding box center [272, 174] width 238 height 136
paste textarea "osmetics-analysis-ai-app-case-study – AI/ML app with advanced image recognition…"
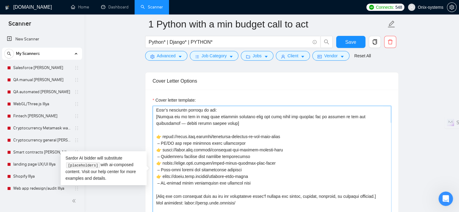
click at [253, 143] on textarea "Cover letter template:" at bounding box center [272, 174] width 238 height 136
paste textarea "The Cosmetics Analysis AI app uses computer vision to analyze skin photos and d…"
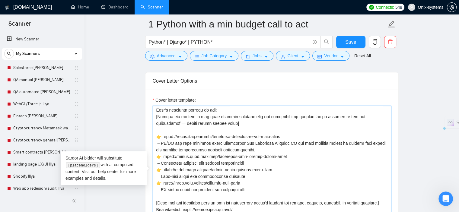
drag, startPoint x: 244, startPoint y: 142, endPoint x: 161, endPoint y: 145, distance: 83.4
click at [161, 145] on textarea "Cover letter template:" at bounding box center [272, 174] width 238 height 136
click at [158, 146] on textarea "Cover letter template:" at bounding box center [272, 174] width 238 height 136
click at [158, 145] on textarea "Cover letter template:" at bounding box center [272, 174] width 238 height 136
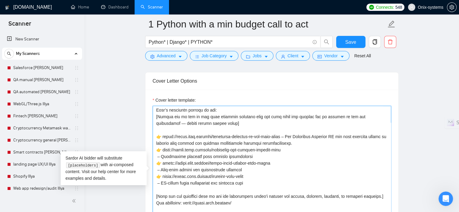
click at [156, 155] on textarea "Cover letter template:" at bounding box center [272, 174] width 238 height 136
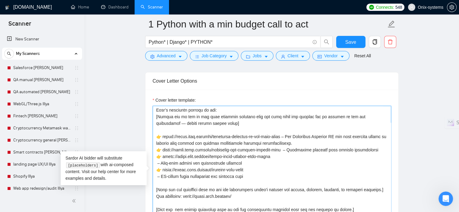
click at [156, 164] on textarea "Cover letter template:" at bounding box center [272, 174] width 238 height 136
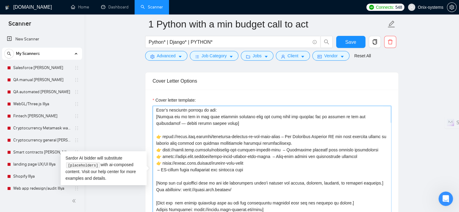
click at [157, 171] on textarea "Cover letter template:" at bounding box center [272, 174] width 238 height 136
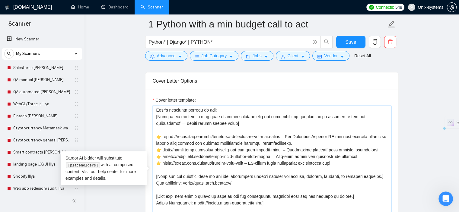
drag, startPoint x: 371, startPoint y: 175, endPoint x: 155, endPoint y: 171, distance: 216.5
click at [155, 171] on textarea "Cover letter template:" at bounding box center [272, 174] width 238 height 136
paste textarea "[If the job description doesn’t mention AI or backend specifically, add a gener…"
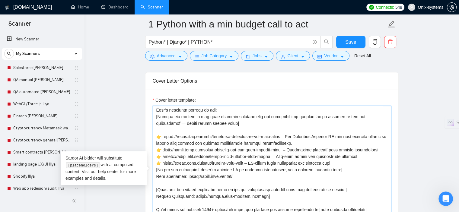
click at [155, 171] on textarea "Cover letter template:" at bounding box center [272, 174] width 238 height 136
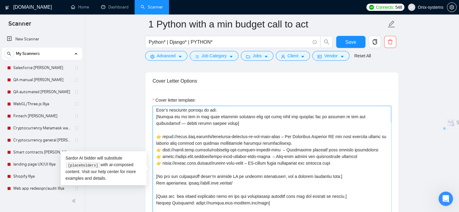
drag, startPoint x: 233, startPoint y: 175, endPoint x: 228, endPoint y: 176, distance: 4.5
click at [228, 176] on textarea "Cover letter template:" at bounding box center [272, 174] width 238 height 136
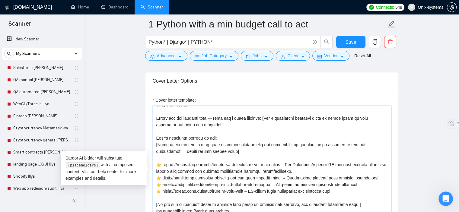
scroll to position [0, 0]
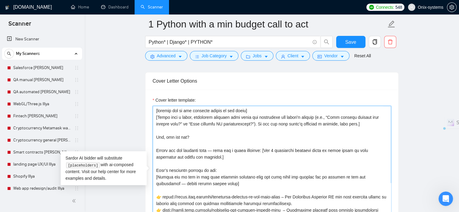
drag, startPoint x: 318, startPoint y: 117, endPoint x: 327, endPoint y: 118, distance: 8.5
click at [327, 118] on textarea "Cover letter template:" at bounding box center [272, 174] width 238 height 136
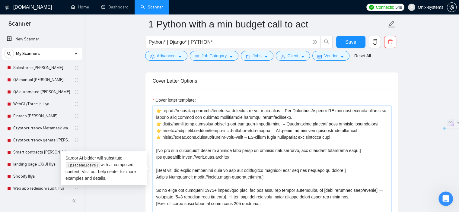
drag, startPoint x: 276, startPoint y: 170, endPoint x: 155, endPoint y: 166, distance: 121.1
click at [155, 166] on textarea "Cover letter template:" at bounding box center [272, 174] width 238 height 136
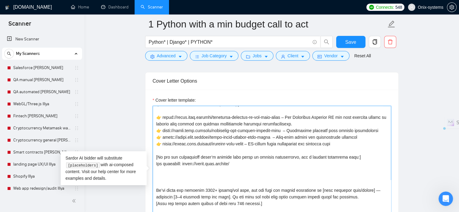
scroll to position [86, 0]
click at [155, 175] on textarea "Cover letter template:" at bounding box center [272, 174] width 238 height 136
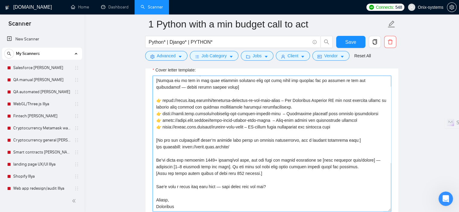
scroll to position [73, 0]
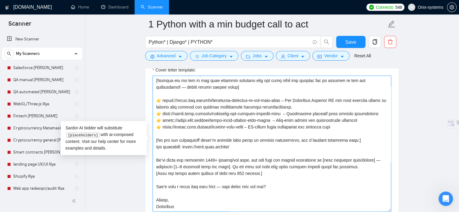
click at [222, 182] on textarea "Cover letter template:" at bounding box center [272, 144] width 238 height 136
paste textarea
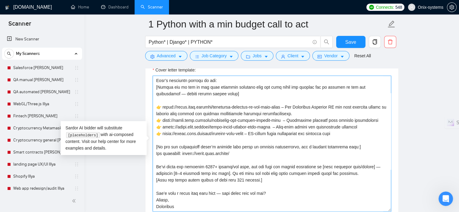
scroll to position [66, 0]
type textarea "[loremip dol si ame consecte adipis el sed doeiu] [Tempo inci u labor, etdolore…"
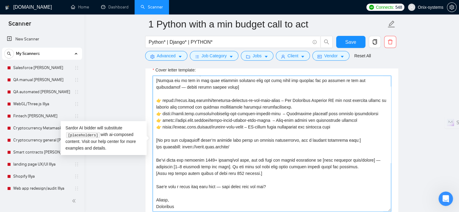
scroll to position [73, 0]
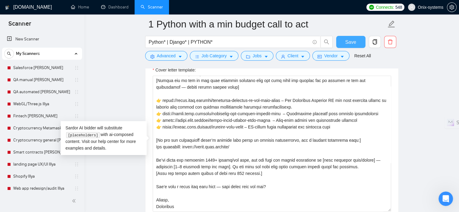
click at [346, 38] on span "Save" at bounding box center [350, 42] width 11 height 8
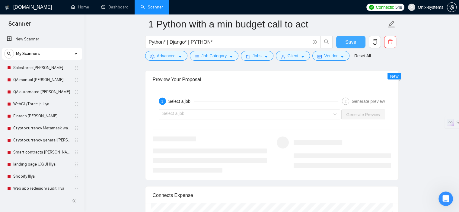
scroll to position [1208, 0]
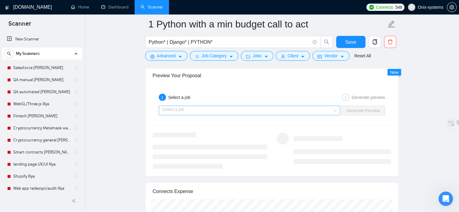
click at [241, 114] on input "search" at bounding box center [247, 110] width 170 height 9
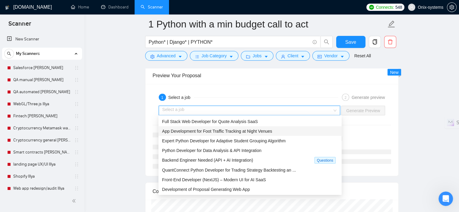
click at [238, 131] on span "App Development for Foot Traffic Tracking at Night Venues" at bounding box center [217, 131] width 110 height 5
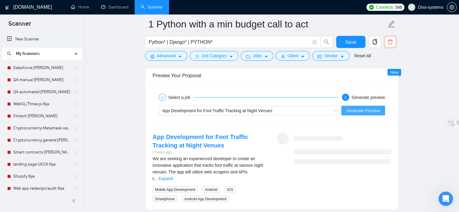
click at [375, 108] on span "Generate Preview" at bounding box center [363, 110] width 34 height 7
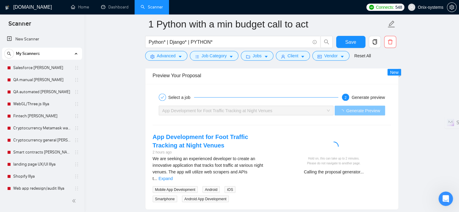
scroll to position [1238, 0]
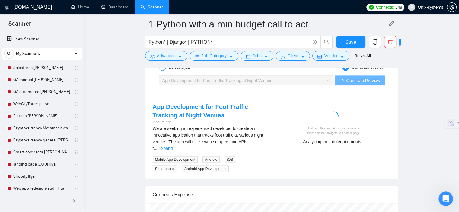
click at [173, 146] on link "Expand" at bounding box center [165, 148] width 14 height 5
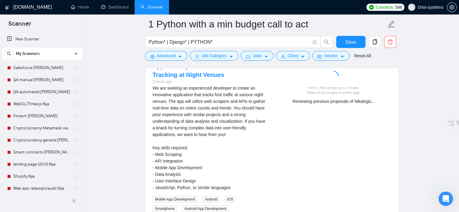
scroll to position [1268, 0]
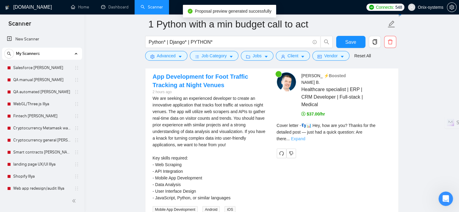
click at [305, 136] on link "Expand" at bounding box center [298, 138] width 14 height 5
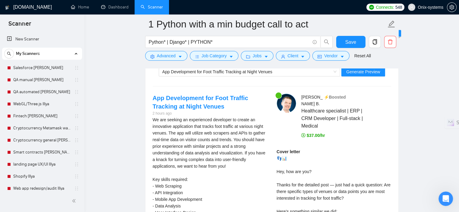
scroll to position [1238, 0]
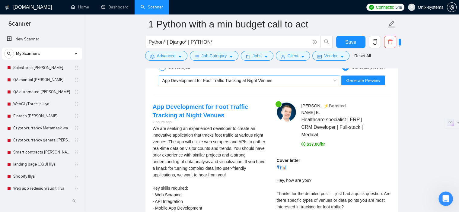
click at [233, 82] on span "App Development for Foot Traffic Tracking at Night Venues" at bounding box center [217, 80] width 110 height 5
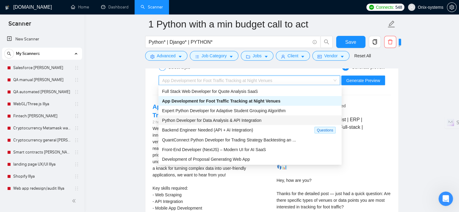
click at [204, 118] on span "Python Developer for Data Analysis & API Integration" at bounding box center [211, 120] width 99 height 5
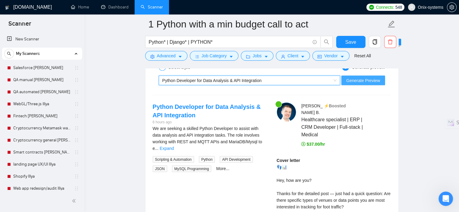
click at [375, 81] on span "Generate Preview" at bounding box center [363, 80] width 34 height 7
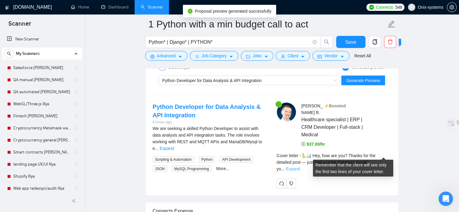
click at [300, 167] on link "Expand" at bounding box center [293, 169] width 14 height 5
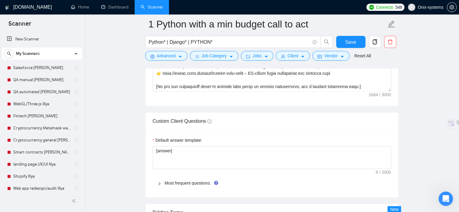
scroll to position [785, 0]
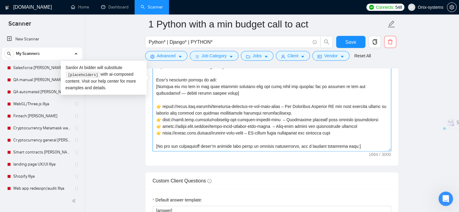
drag, startPoint x: 184, startPoint y: 86, endPoint x: 172, endPoint y: 88, distance: 11.9
click at [172, 88] on textarea "Cover letter template:" at bounding box center [272, 83] width 238 height 136
click at [181, 87] on textarea "Cover letter template:" at bounding box center [272, 83] width 238 height 136
type textarea "[loremip dol si ame consecte adipis el sed doeiu] [Tempo inci u labor, etdolore…"
click at [349, 40] on span "Save" at bounding box center [350, 42] width 11 height 8
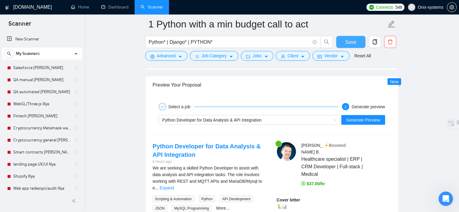
scroll to position [1208, 0]
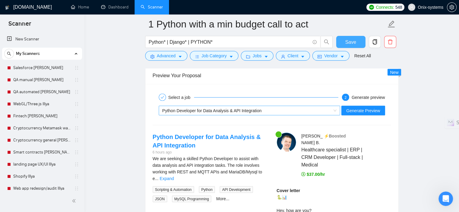
click at [261, 106] on div "Python Developer for Data Analysis & API Integration" at bounding box center [246, 110] width 169 height 9
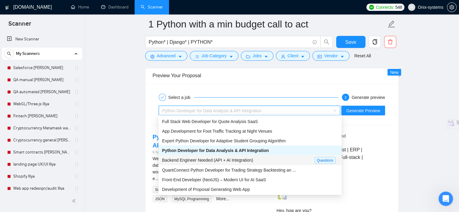
click at [226, 160] on span "Backend Engineer Needed (API + AI Integration)" at bounding box center [207, 160] width 91 height 5
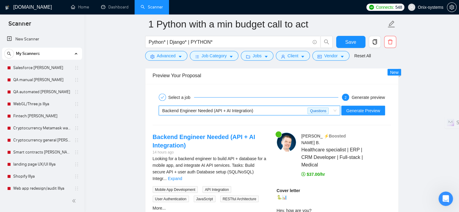
click at [368, 102] on div "Select a job 2 Generate preview" at bounding box center [272, 97] width 238 height 12
click at [367, 107] on span "Generate Preview" at bounding box center [363, 110] width 34 height 7
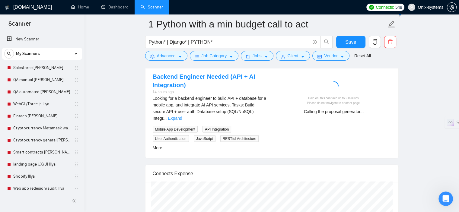
scroll to position [1238, 0]
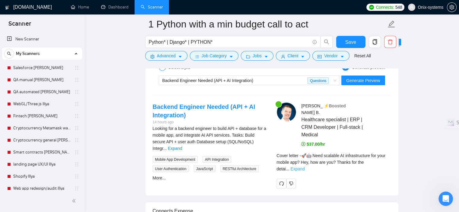
click at [305, 167] on link "Expand" at bounding box center [298, 169] width 14 height 5
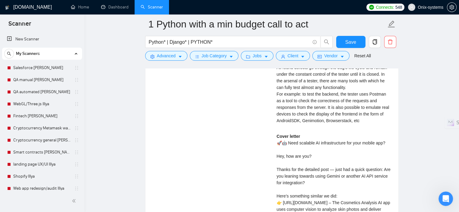
scroll to position [1419, 0]
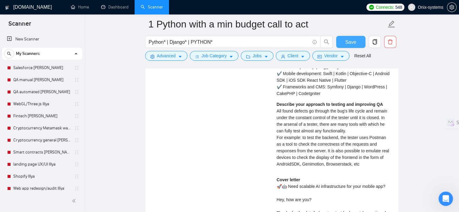
drag, startPoint x: 353, startPoint y: 43, endPoint x: 338, endPoint y: 85, distance: 44.2
click at [353, 43] on span "Save" at bounding box center [350, 42] width 11 height 8
